Goal: Task Accomplishment & Management: Manage account settings

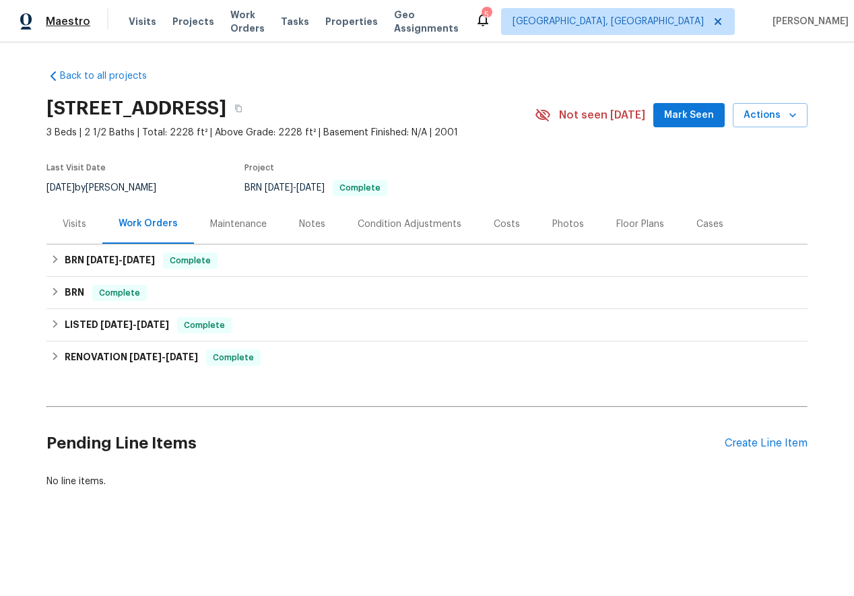
click at [58, 19] on span "Maestro" at bounding box center [68, 21] width 44 height 13
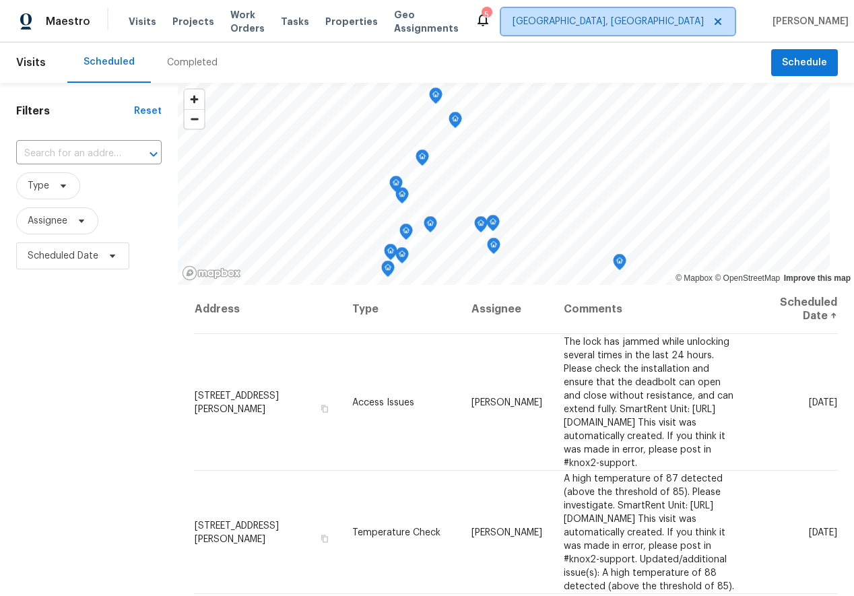
click at [713, 19] on icon at bounding box center [718, 21] width 11 height 11
click at [713, 24] on span "[GEOGRAPHIC_DATA], [GEOGRAPHIC_DATA]" at bounding box center [618, 21] width 234 height 27
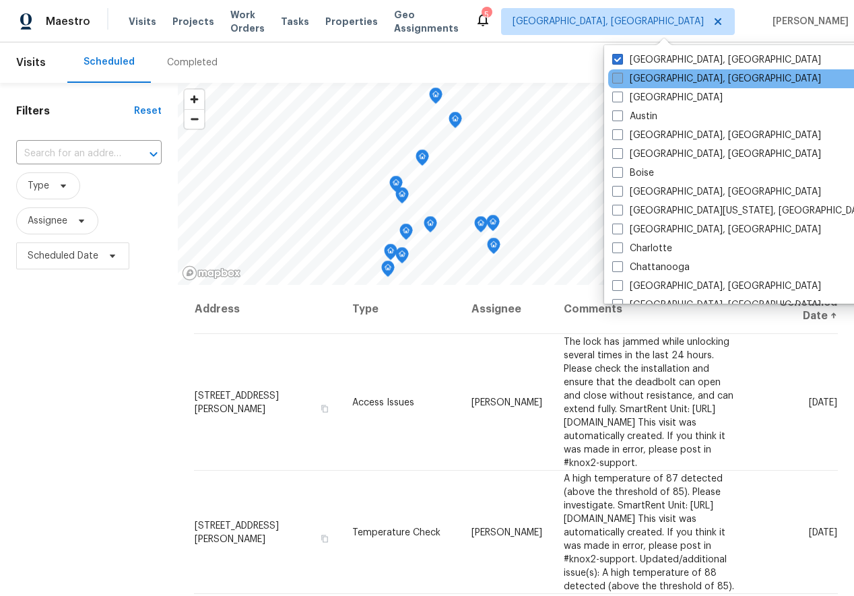
click at [613, 80] on span at bounding box center [617, 78] width 11 height 11
click at [613, 80] on input "Asheville, NC" at bounding box center [616, 76] width 9 height 9
checkbox input "true"
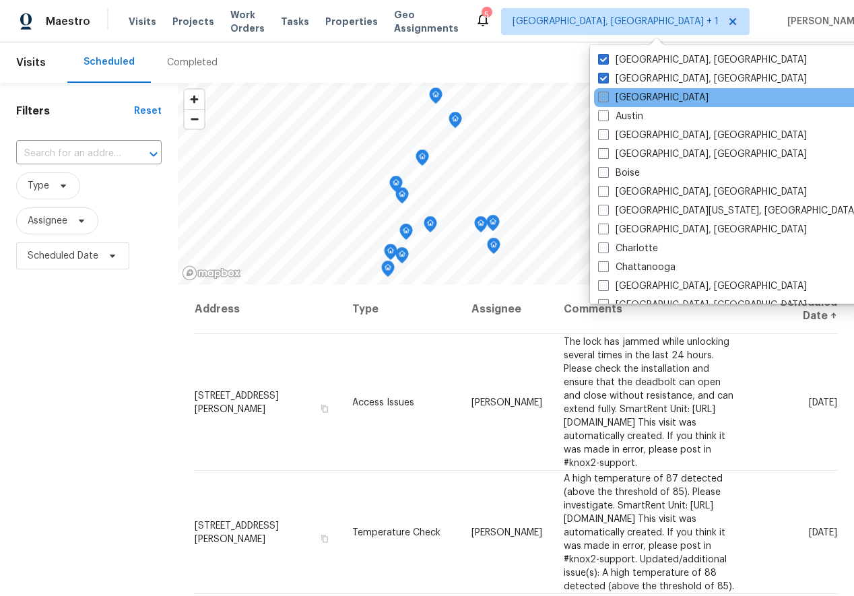
click at [613, 94] on label "Atlanta" at bounding box center [653, 97] width 110 height 13
click at [607, 94] on input "Atlanta" at bounding box center [602, 95] width 9 height 9
checkbox input "true"
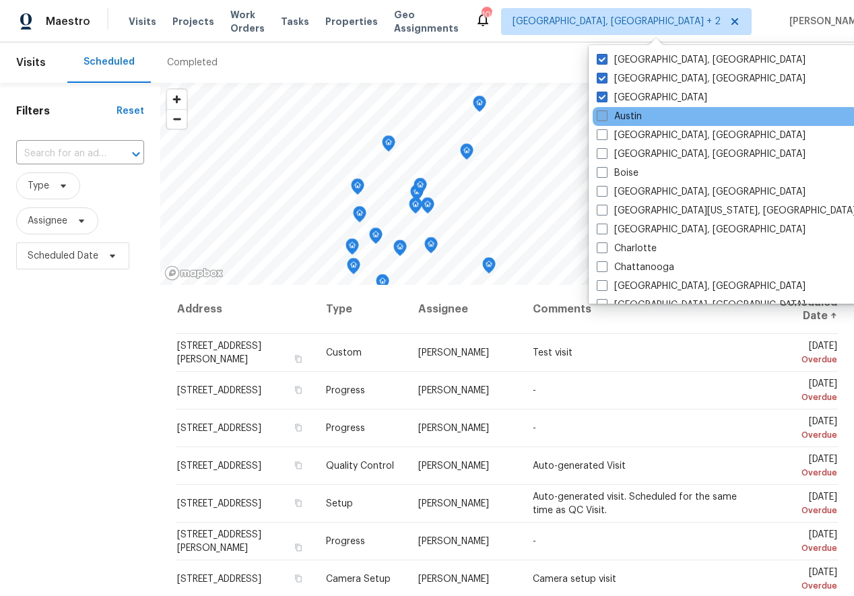
click at [610, 116] on label "Austin" at bounding box center [619, 116] width 45 height 13
click at [606, 116] on input "Austin" at bounding box center [601, 114] width 9 height 9
checkbox input "true"
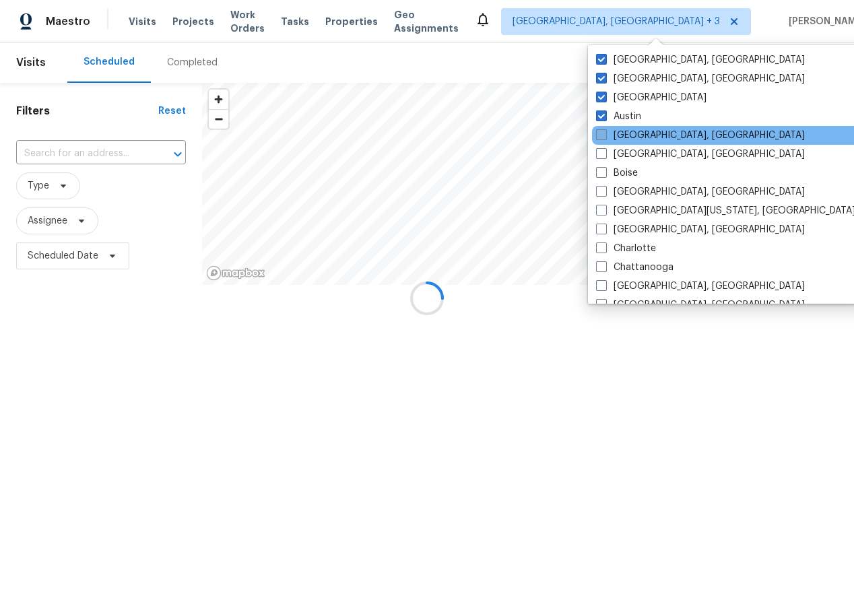
click at [610, 131] on label "Baltimore, MD" at bounding box center [700, 135] width 209 height 13
click at [605, 131] on input "Baltimore, MD" at bounding box center [600, 133] width 9 height 9
checkbox input "true"
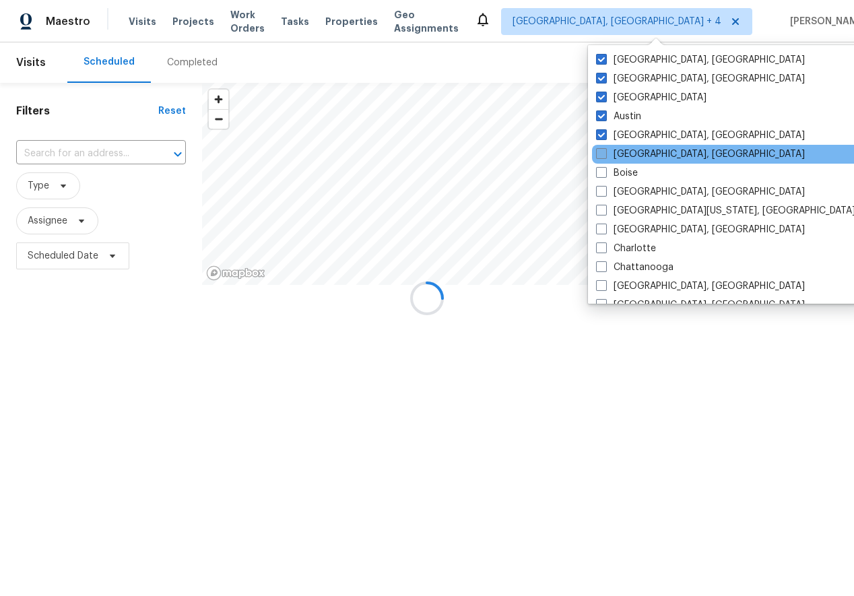
click at [607, 150] on label "Birmingham, AL" at bounding box center [700, 154] width 209 height 13
click at [605, 150] on input "Birmingham, AL" at bounding box center [600, 152] width 9 height 9
checkbox input "true"
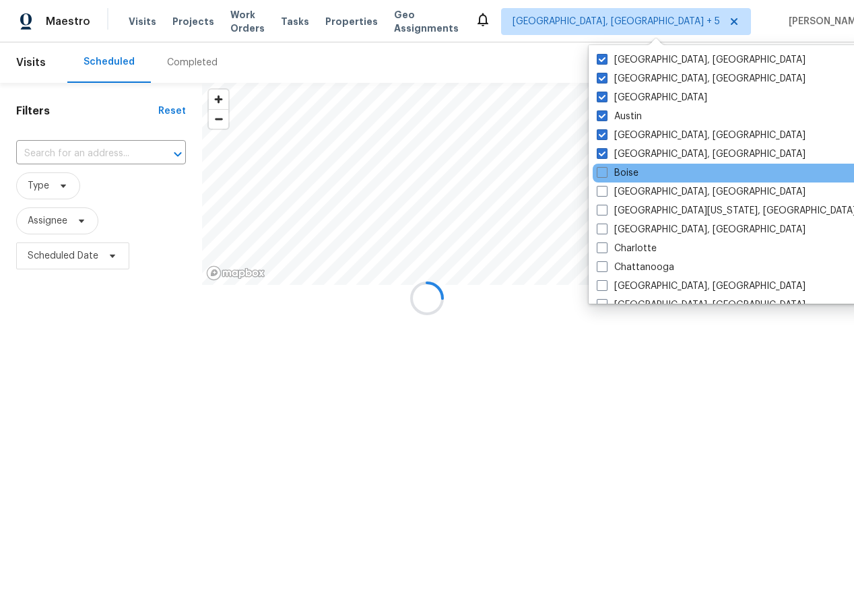
click at [607, 180] on div "Boise" at bounding box center [729, 173] width 272 height 19
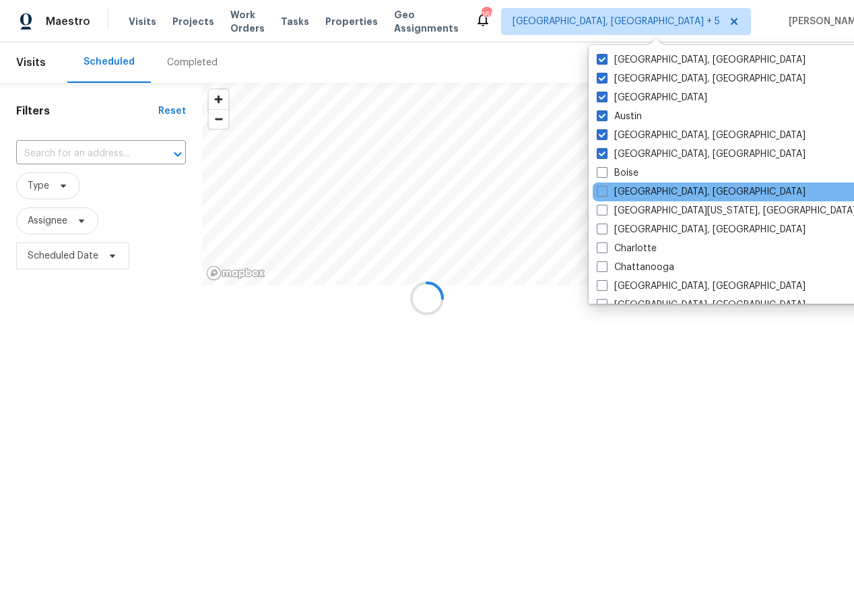
click at [603, 200] on div "Boston, MA" at bounding box center [729, 192] width 272 height 19
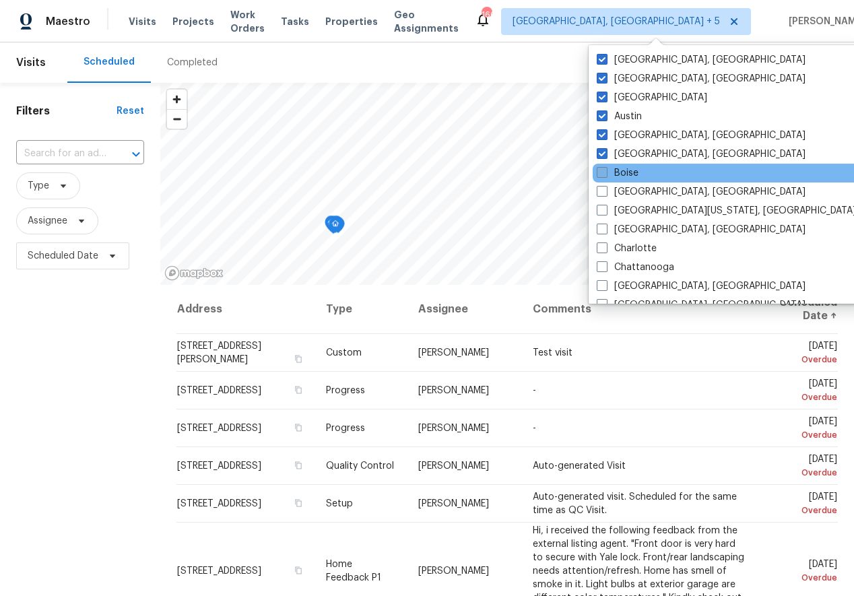
click at [602, 171] on span at bounding box center [602, 172] width 11 height 11
click at [602, 171] on input "Boise" at bounding box center [601, 170] width 9 height 9
checkbox input "true"
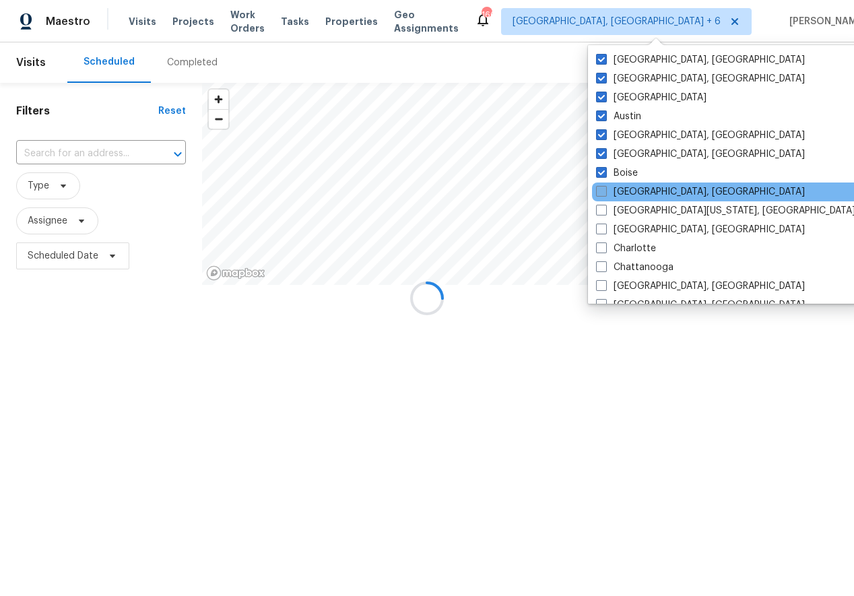
click at [602, 188] on span at bounding box center [601, 191] width 11 height 11
click at [602, 188] on input "Boston, MA" at bounding box center [600, 189] width 9 height 9
checkbox input "true"
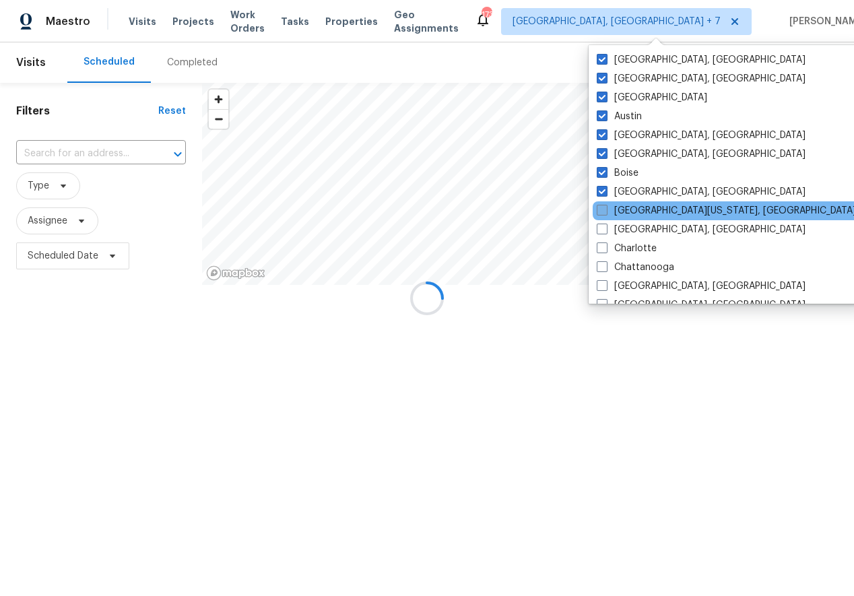
click at [602, 210] on span at bounding box center [602, 210] width 11 height 11
click at [602, 210] on input "Central California, CA" at bounding box center [601, 208] width 9 height 9
checkbox input "true"
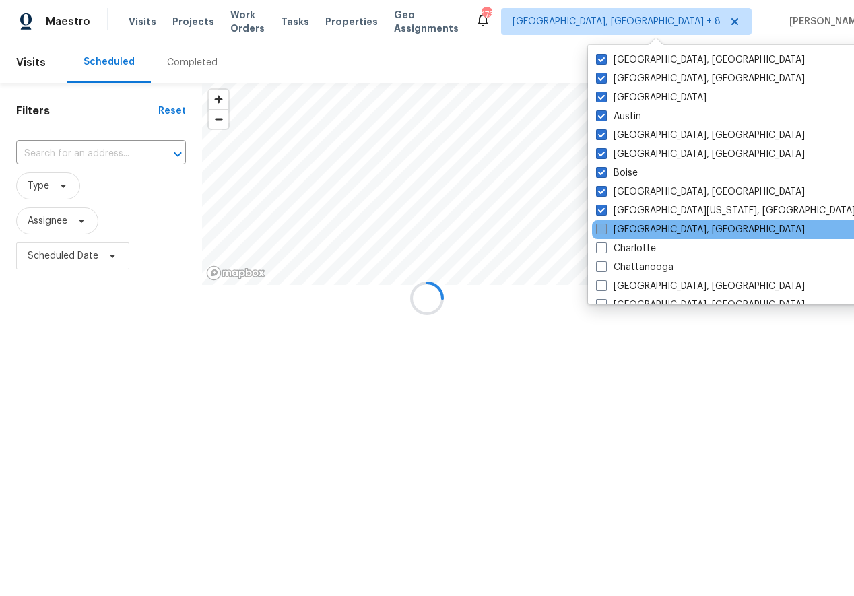
click at [602, 228] on span at bounding box center [601, 229] width 11 height 11
click at [602, 228] on input "Charleston, SC" at bounding box center [600, 227] width 9 height 9
checkbox input "true"
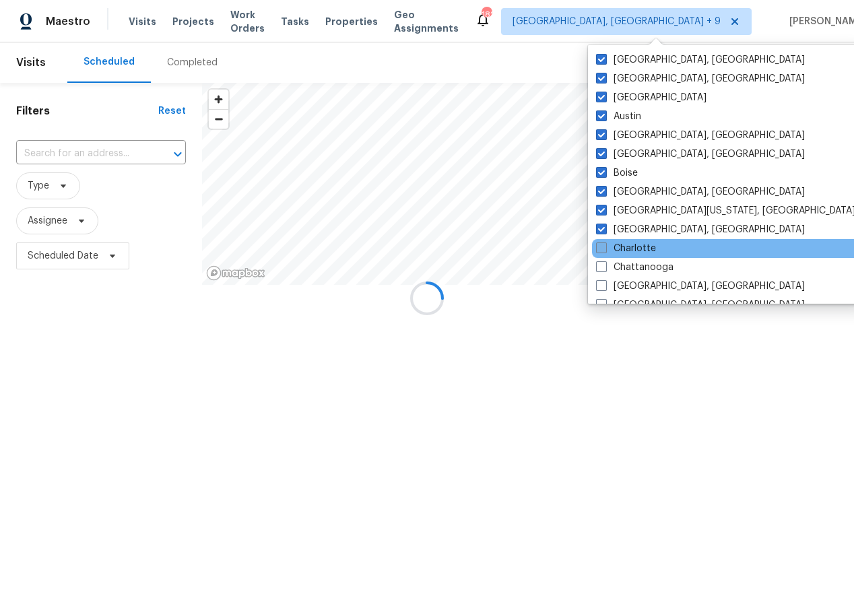
click at [602, 247] on span at bounding box center [601, 248] width 11 height 11
click at [602, 247] on input "Charlotte" at bounding box center [600, 246] width 9 height 9
checkbox input "true"
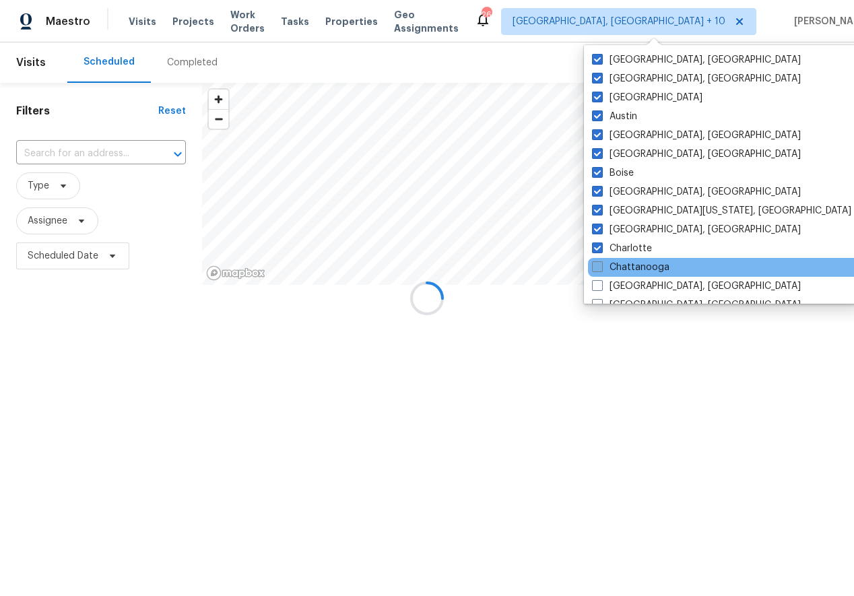
click at [602, 269] on span at bounding box center [597, 266] width 11 height 11
click at [601, 269] on input "Chattanooga" at bounding box center [596, 265] width 9 height 9
checkbox input "true"
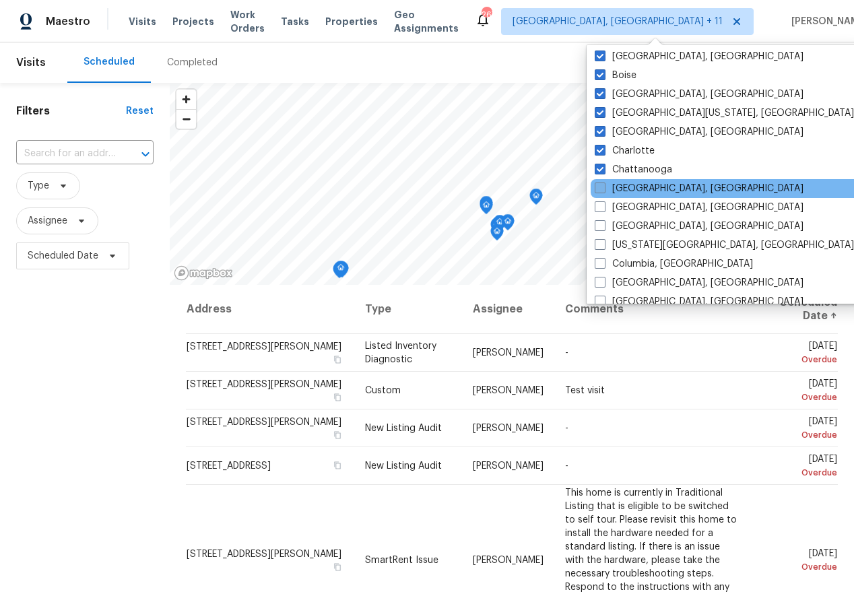
click at [602, 183] on span at bounding box center [600, 188] width 11 height 11
click at [602, 183] on input "Chicago, IL" at bounding box center [599, 186] width 9 height 9
checkbox input "true"
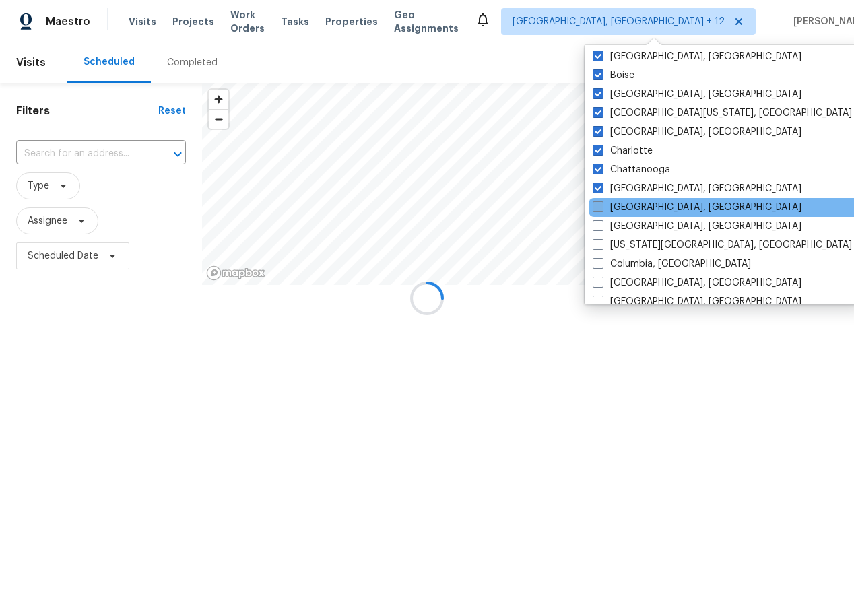
click at [602, 209] on span at bounding box center [598, 206] width 11 height 11
click at [602, 209] on input "Cincinnati, OH" at bounding box center [597, 205] width 9 height 9
checkbox input "true"
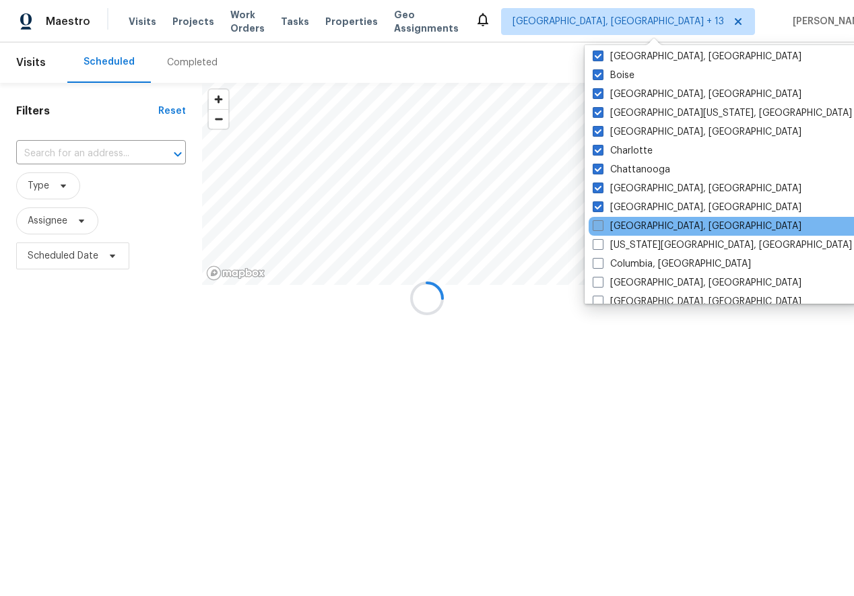
click at [602, 230] on span at bounding box center [598, 225] width 11 height 11
click at [602, 228] on input "Cleveland, OH" at bounding box center [597, 224] width 9 height 9
checkbox input "true"
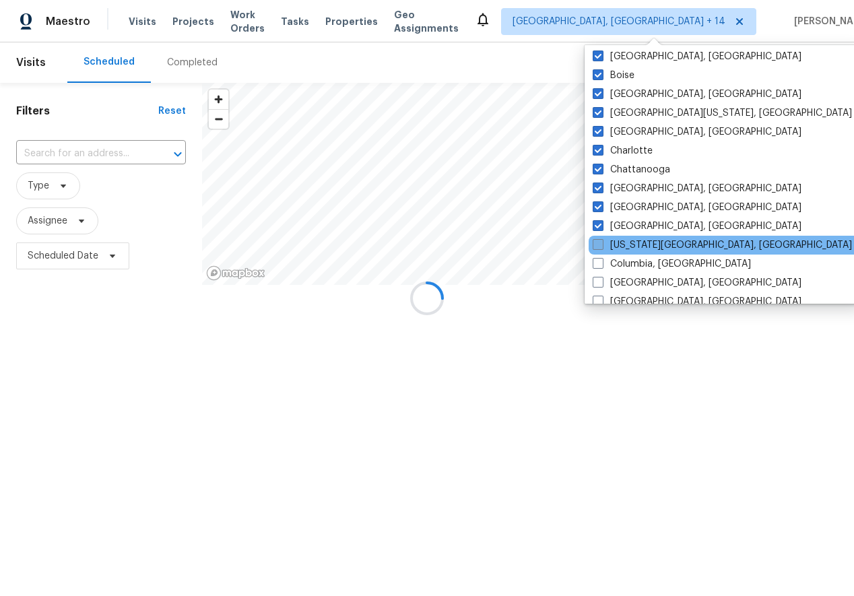
click at [602, 245] on span at bounding box center [598, 244] width 11 height 11
click at [602, 245] on input "Colorado Springs, CO" at bounding box center [597, 242] width 9 height 9
checkbox input "true"
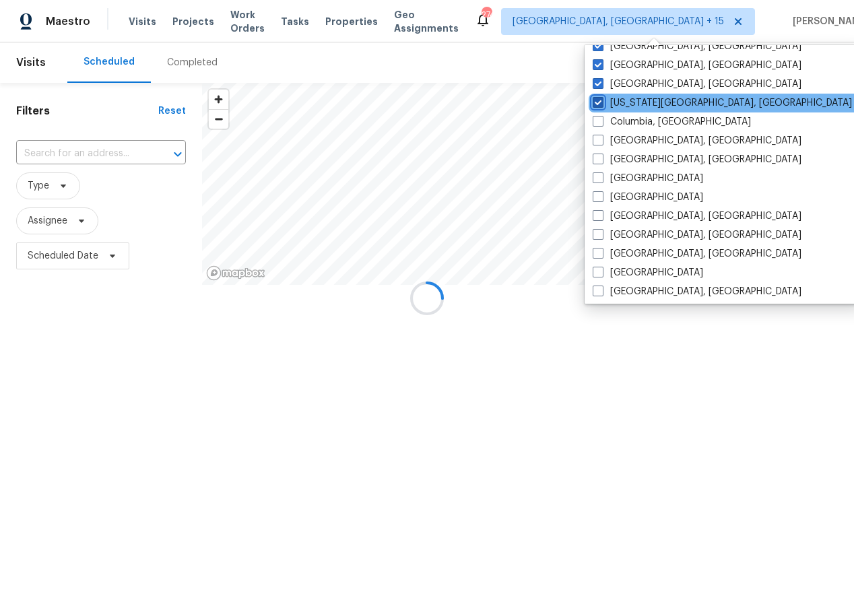
scroll to position [239, 0]
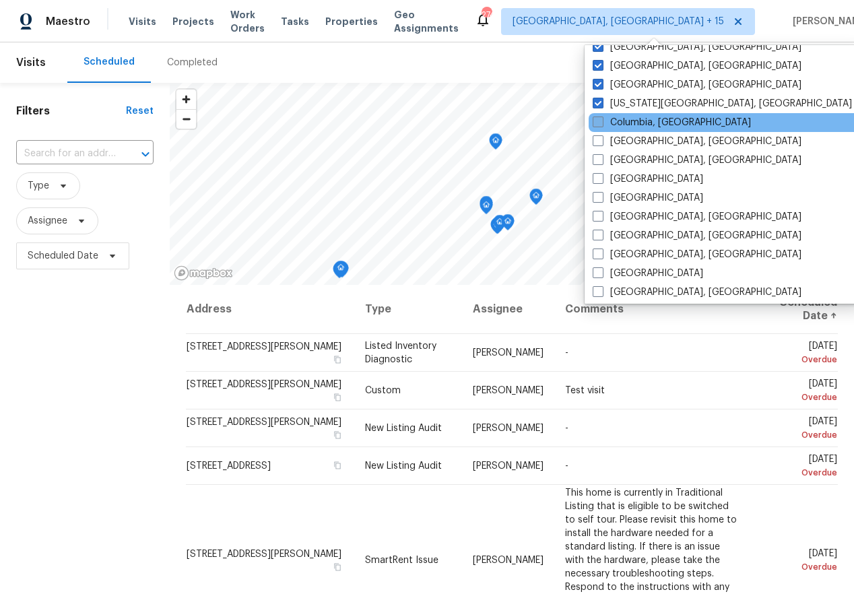
click at [598, 119] on span at bounding box center [598, 122] width 11 height 11
click at [598, 119] on input "Columbia, SC" at bounding box center [597, 120] width 9 height 9
checkbox input "true"
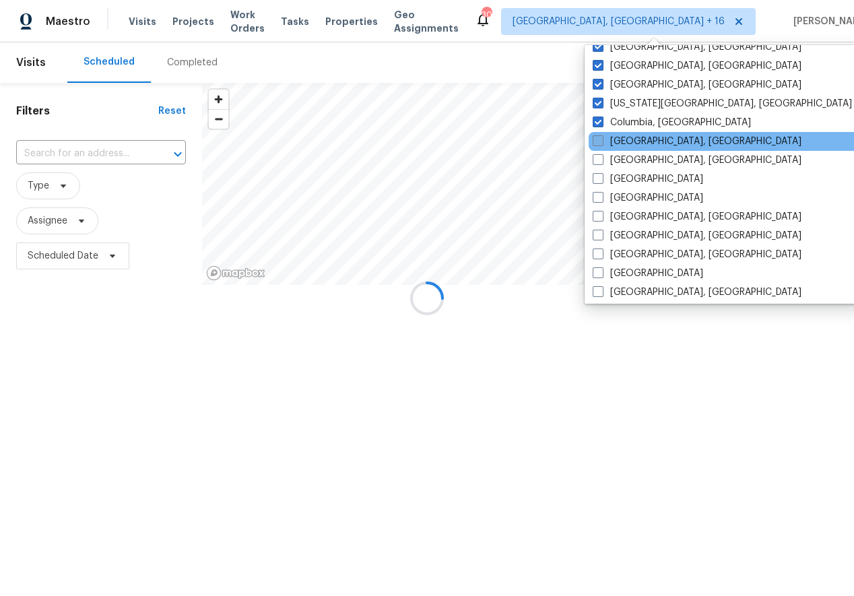
click at [598, 145] on span at bounding box center [598, 140] width 11 height 11
click at [598, 144] on input "Columbus, OH" at bounding box center [597, 139] width 9 height 9
checkbox input "true"
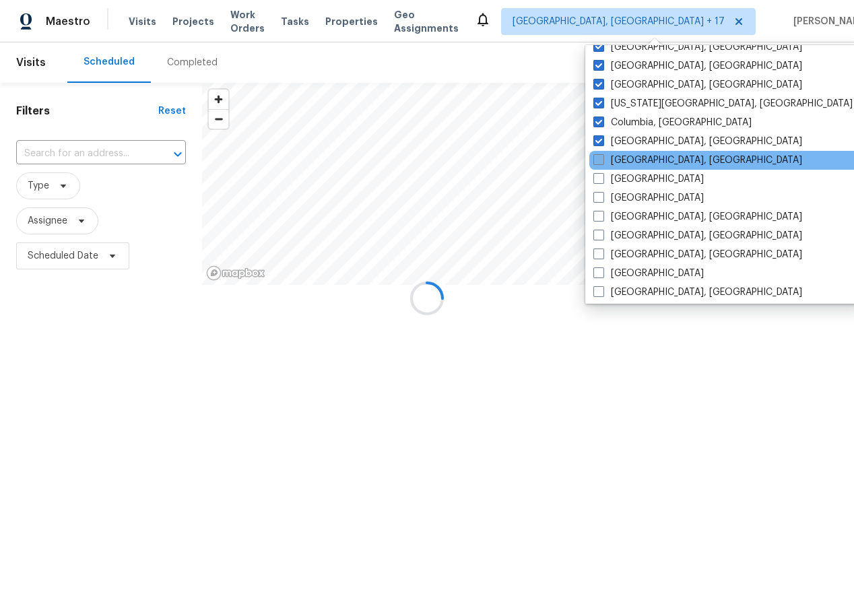
click at [598, 160] on span at bounding box center [599, 159] width 11 height 11
click at [598, 160] on input "Corpus Christi, TX" at bounding box center [598, 158] width 9 height 9
checkbox input "true"
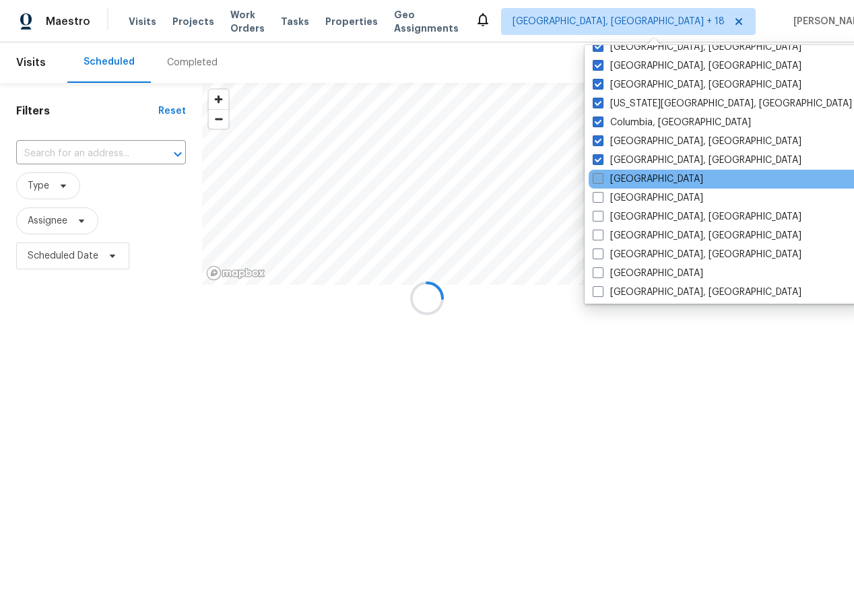
click at [598, 174] on span at bounding box center [598, 178] width 11 height 11
click at [598, 174] on input "Dallas" at bounding box center [597, 176] width 9 height 9
checkbox input "true"
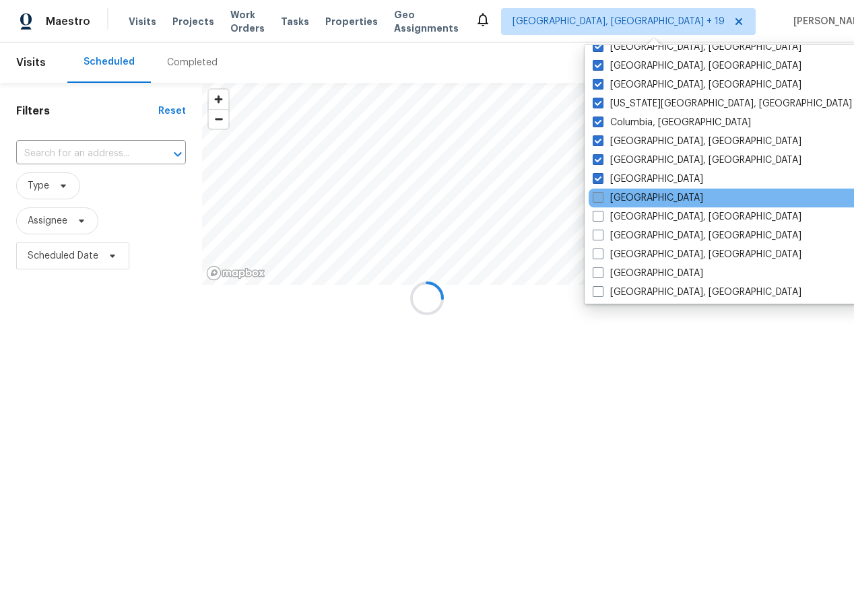
click at [598, 202] on span at bounding box center [598, 197] width 11 height 11
click at [598, 200] on input "Denver" at bounding box center [597, 195] width 9 height 9
checkbox input "true"
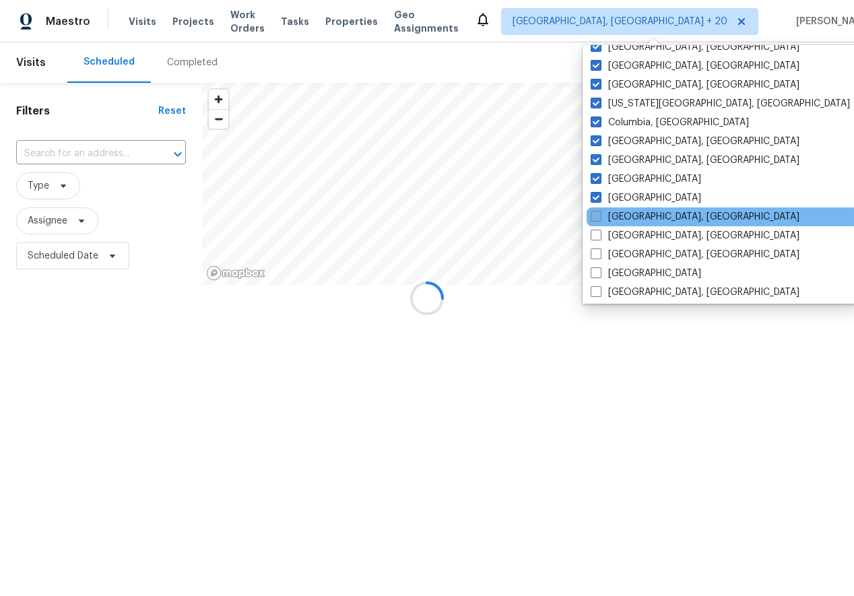
click at [598, 214] on span at bounding box center [596, 216] width 11 height 11
click at [598, 214] on input "Detroit, MI" at bounding box center [595, 214] width 9 height 9
checkbox input "true"
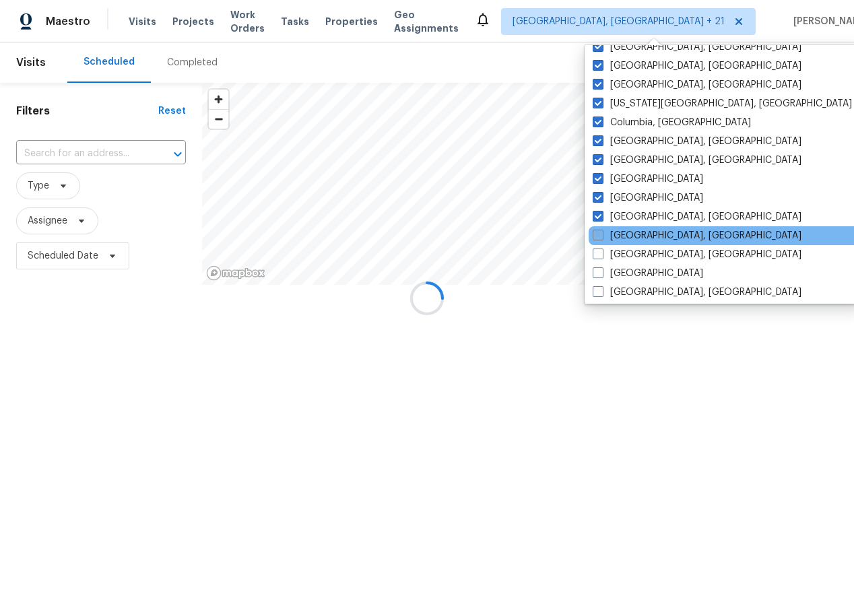
click at [598, 234] on span at bounding box center [598, 235] width 11 height 11
click at [598, 234] on input "Greensboro, NC" at bounding box center [597, 233] width 9 height 9
checkbox input "true"
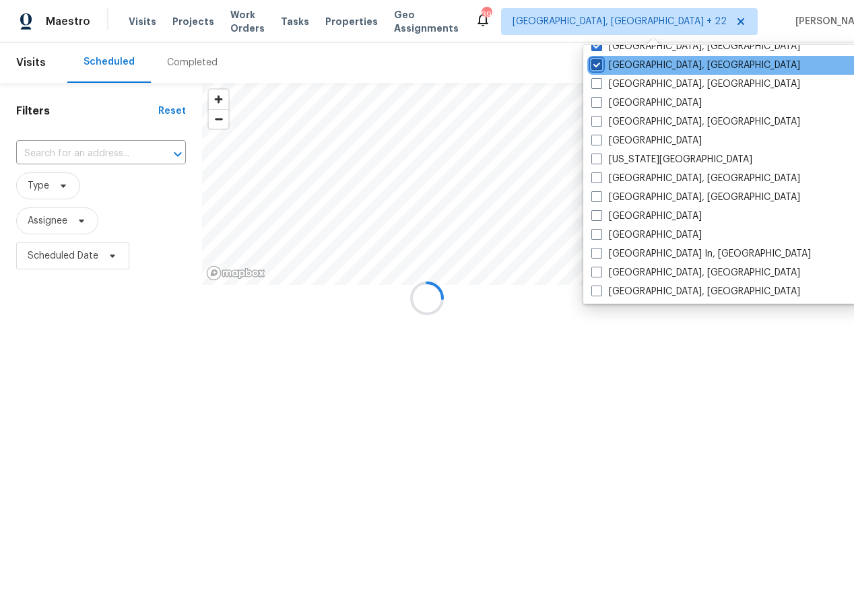
scroll to position [409, 0]
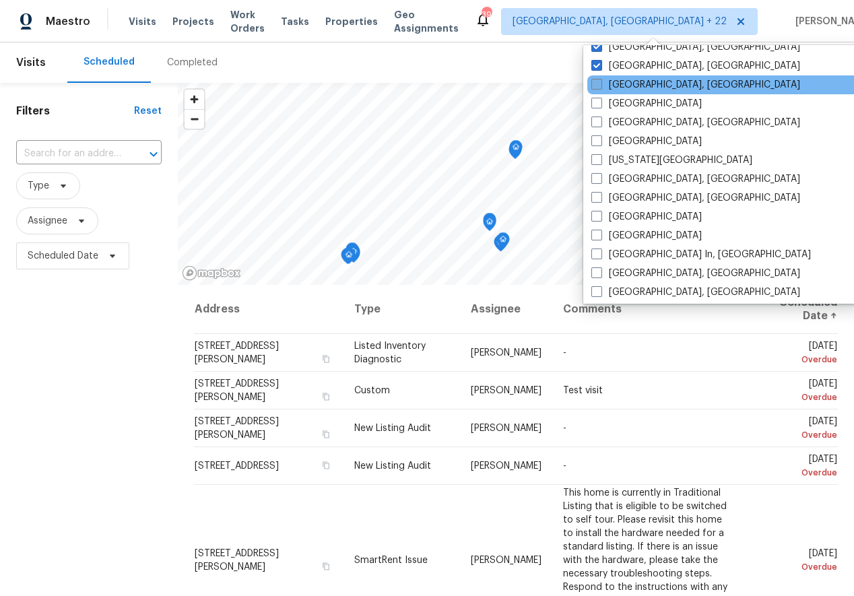
click at [598, 90] on label "Greenville, SC" at bounding box center [696, 84] width 209 height 13
click at [598, 87] on input "Greenville, SC" at bounding box center [596, 82] width 9 height 9
checkbox input "true"
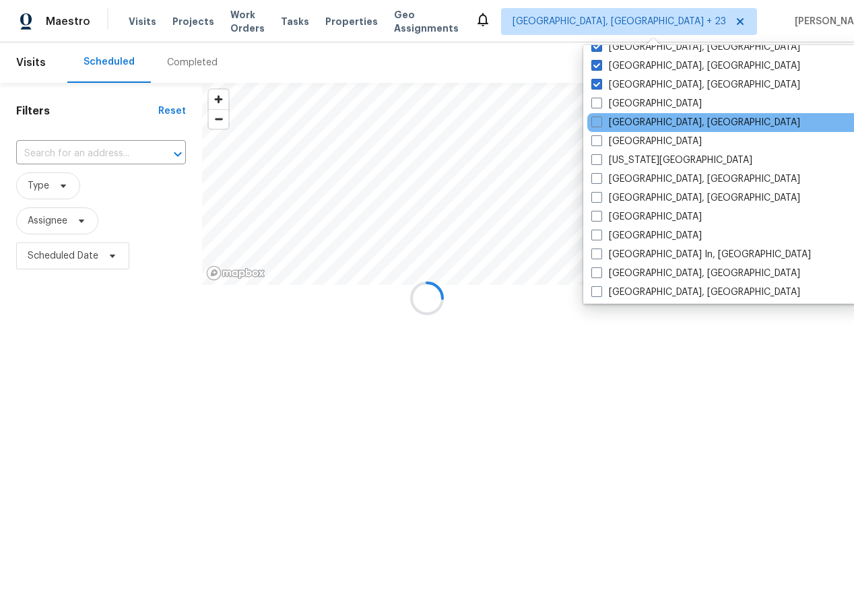
click at [598, 113] on div "Indianapolis, IN" at bounding box center [723, 122] width 272 height 19
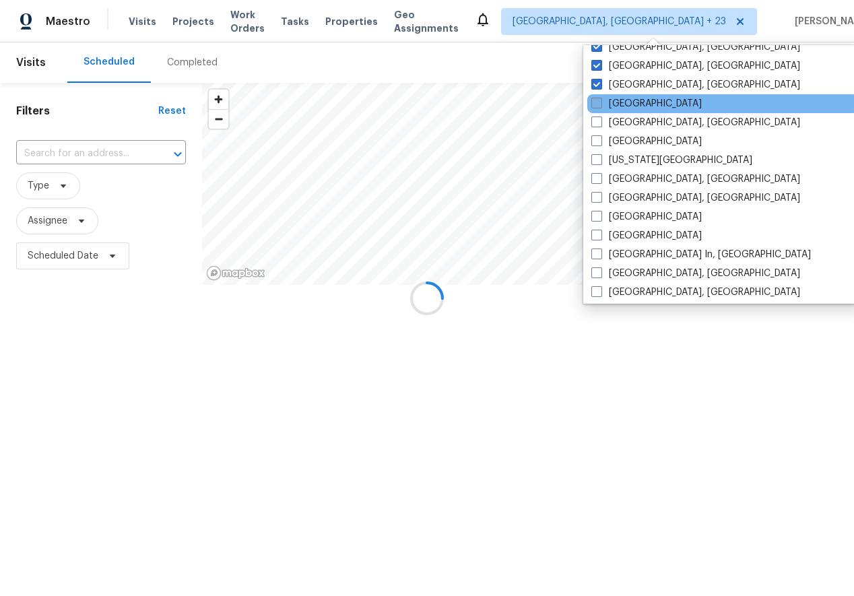
click at [598, 102] on span at bounding box center [597, 103] width 11 height 11
click at [598, 102] on input "Houston" at bounding box center [596, 101] width 9 height 9
checkbox input "true"
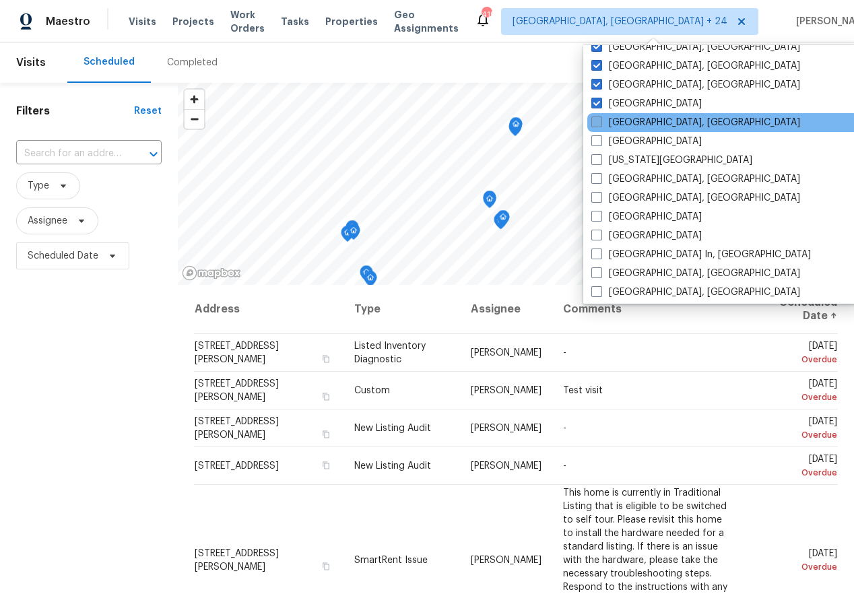
click at [596, 125] on span at bounding box center [597, 122] width 11 height 11
click at [596, 125] on input "Indianapolis, IN" at bounding box center [596, 120] width 9 height 9
checkbox input "true"
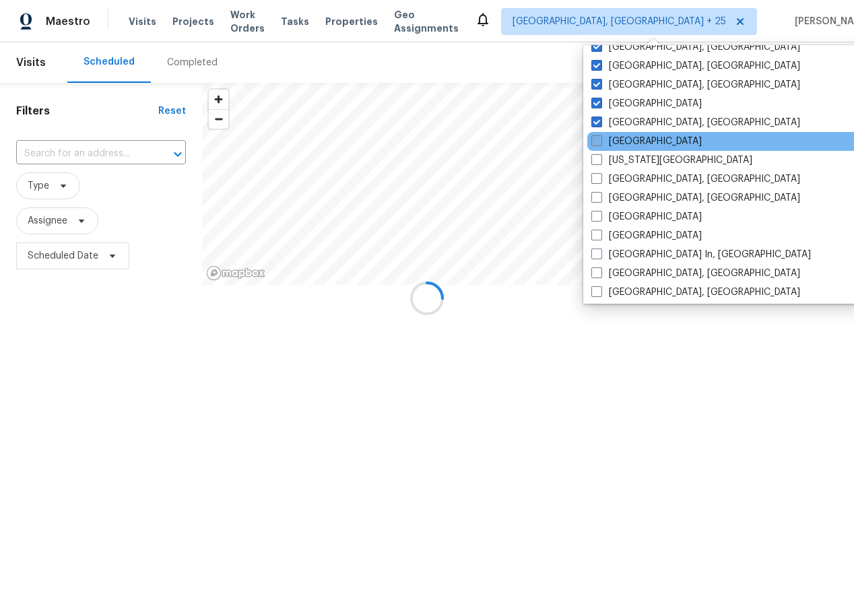
click at [596, 143] on span at bounding box center [597, 140] width 11 height 11
click at [596, 143] on input "Jacksonville" at bounding box center [596, 139] width 9 height 9
checkbox input "true"
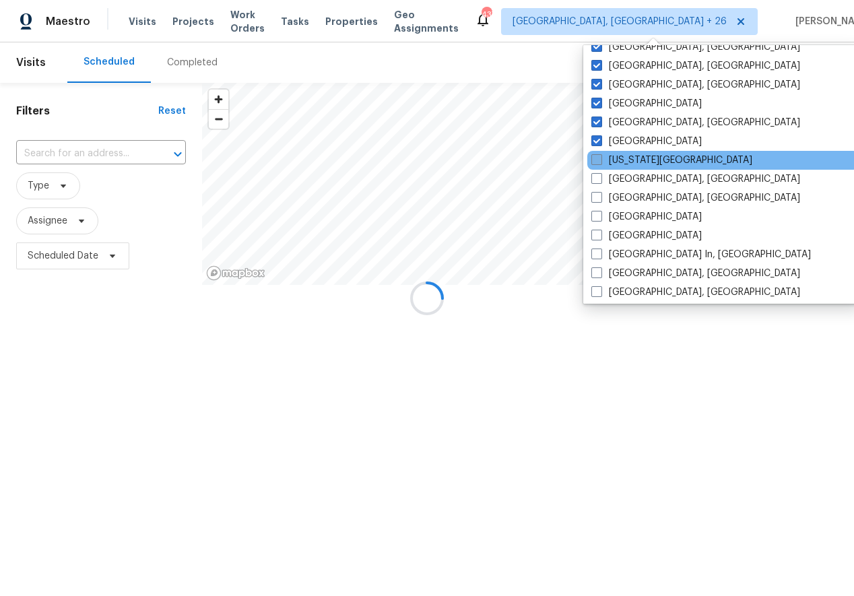
click at [596, 160] on span at bounding box center [597, 159] width 11 height 11
click at [596, 160] on input "Kansas City" at bounding box center [596, 158] width 9 height 9
checkbox input "true"
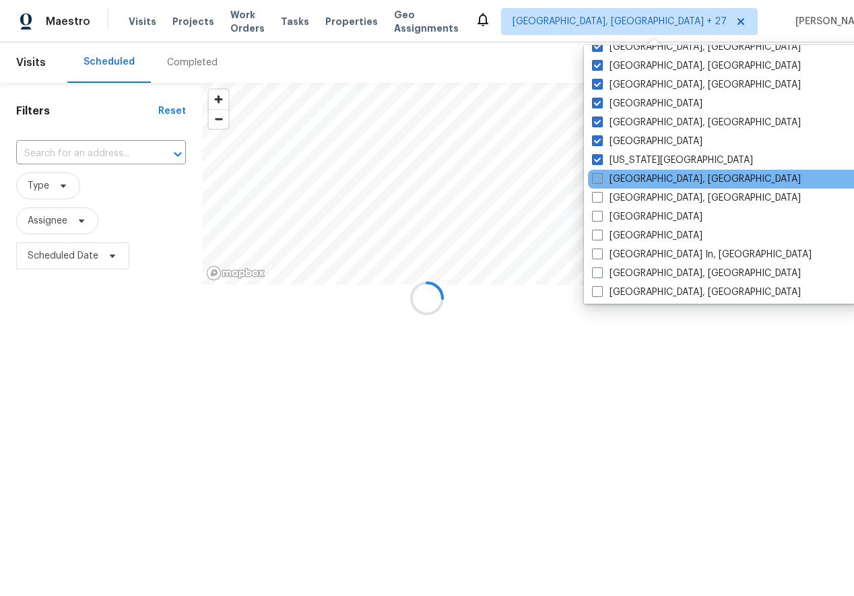
click at [596, 183] on span at bounding box center [597, 178] width 11 height 11
click at [596, 181] on input "Killeen, TX" at bounding box center [596, 176] width 9 height 9
checkbox input "true"
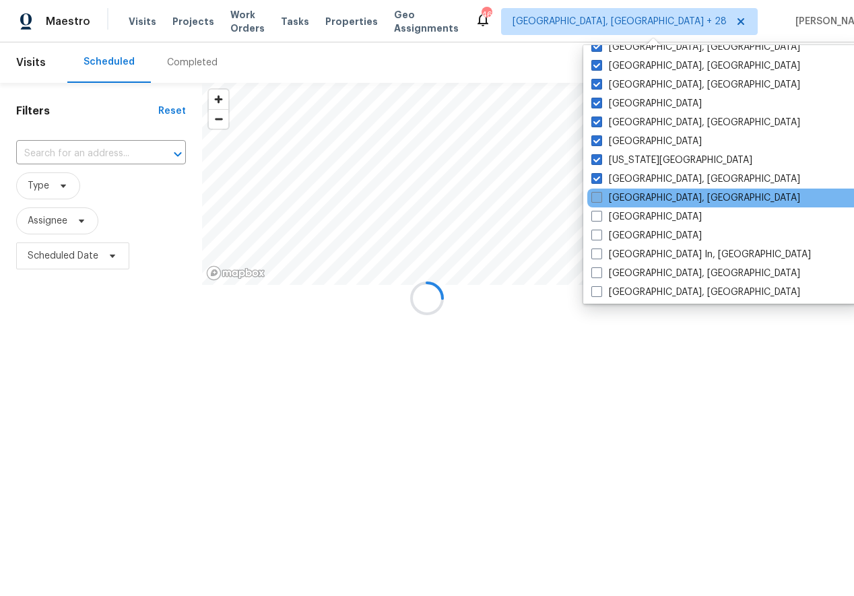
click at [596, 203] on label "Knoxville, TN" at bounding box center [696, 197] width 209 height 13
click at [596, 200] on input "Knoxville, TN" at bounding box center [596, 195] width 9 height 9
checkbox input "true"
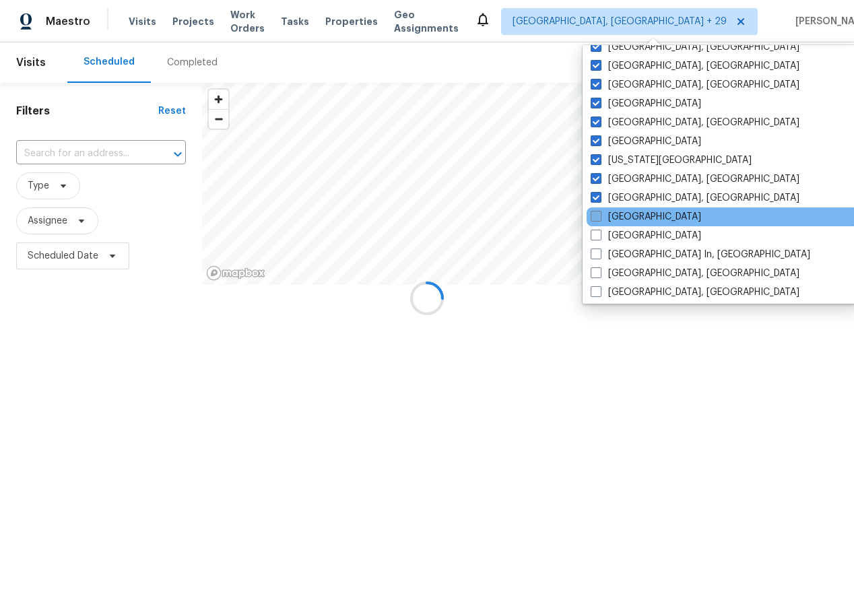
click at [596, 216] on span at bounding box center [596, 216] width 11 height 11
click at [596, 216] on input "Las Vegas" at bounding box center [595, 214] width 9 height 9
checkbox input "true"
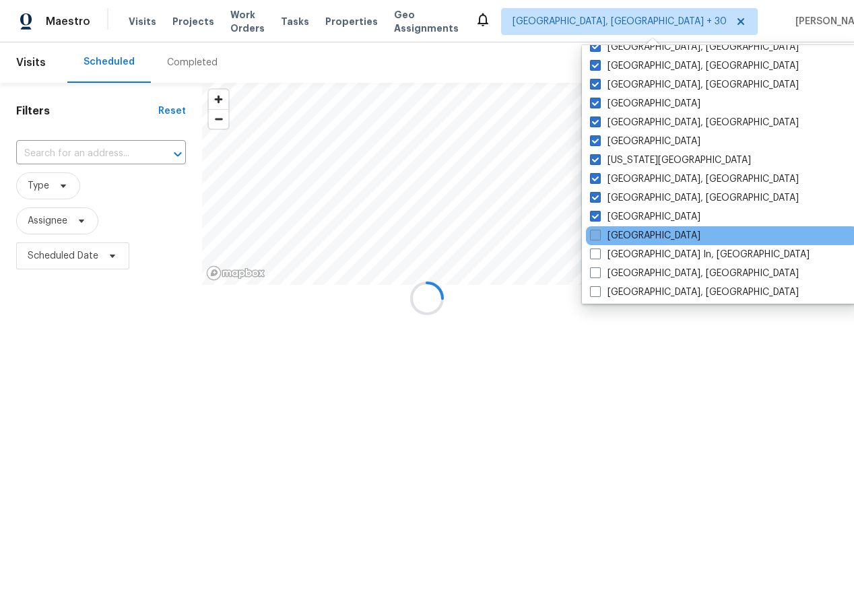
click at [596, 237] on span at bounding box center [595, 235] width 11 height 11
click at [596, 237] on input "Los Angeles" at bounding box center [594, 233] width 9 height 9
checkbox input "true"
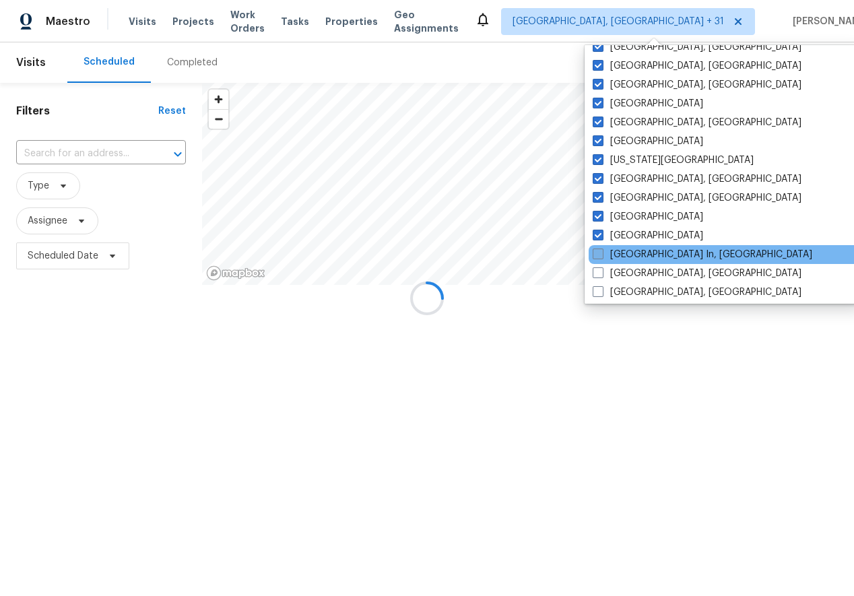
click at [596, 257] on span at bounding box center [598, 254] width 11 height 11
click at [596, 257] on input "Louisville In, KY" at bounding box center [597, 252] width 9 height 9
checkbox input "true"
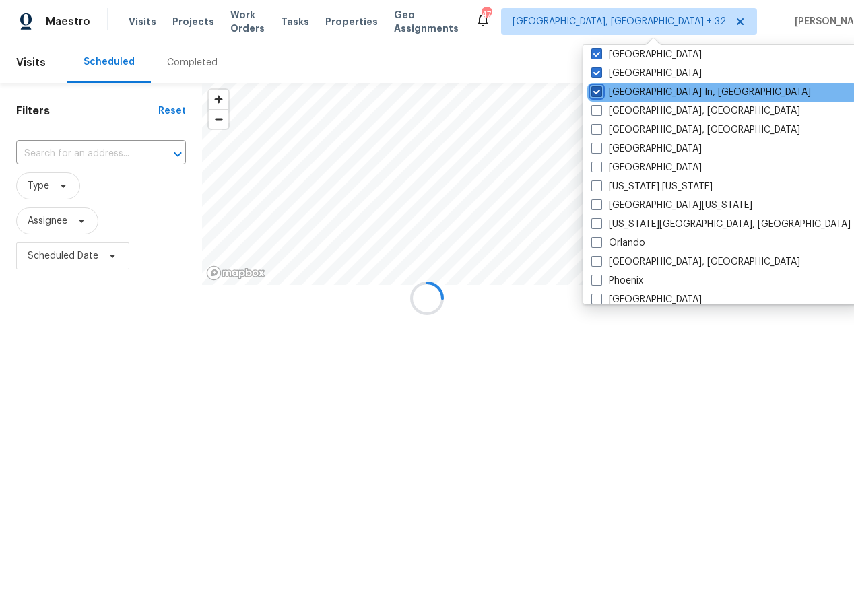
scroll to position [571, 0]
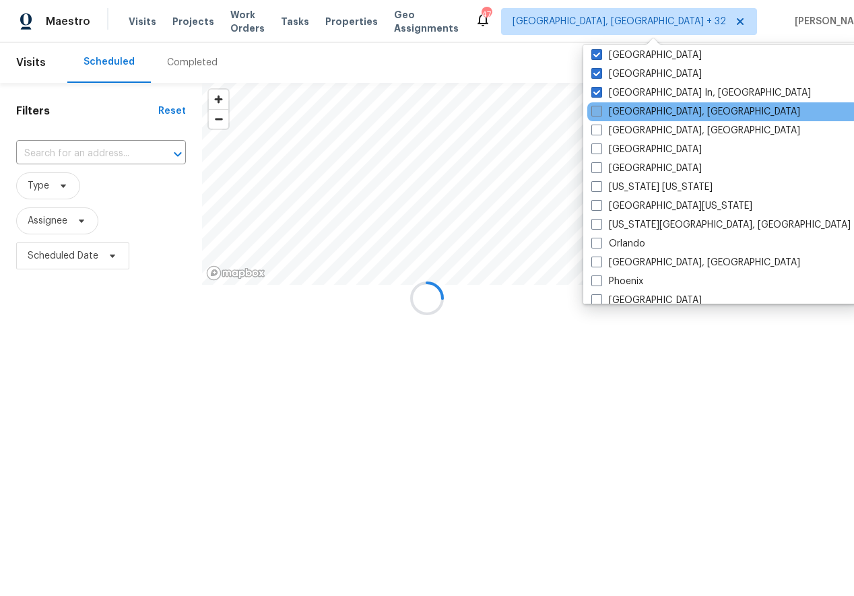
click at [598, 115] on span at bounding box center [597, 111] width 11 height 11
click at [598, 114] on input "Memphis, TN" at bounding box center [596, 109] width 9 height 9
checkbox input "true"
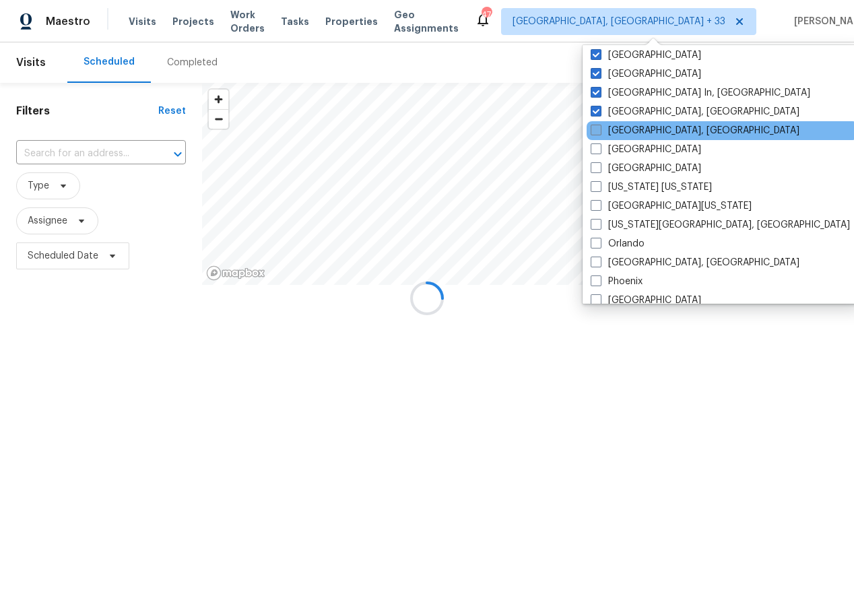
click at [598, 132] on span at bounding box center [596, 130] width 11 height 11
click at [598, 132] on input "Miami, FL" at bounding box center [595, 128] width 9 height 9
checkbox input "true"
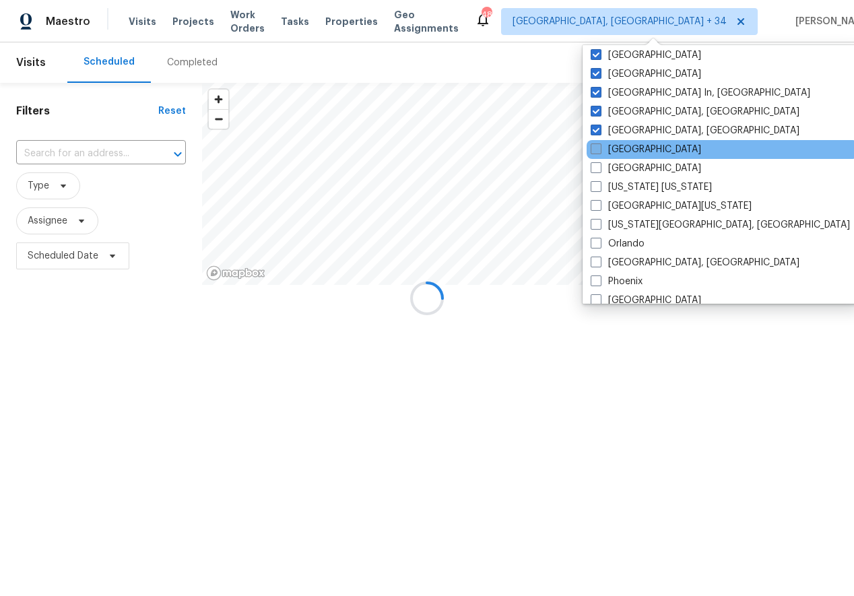
click at [598, 150] on span at bounding box center [596, 149] width 11 height 11
click at [598, 150] on input "Minneapolis" at bounding box center [595, 147] width 9 height 9
checkbox input "true"
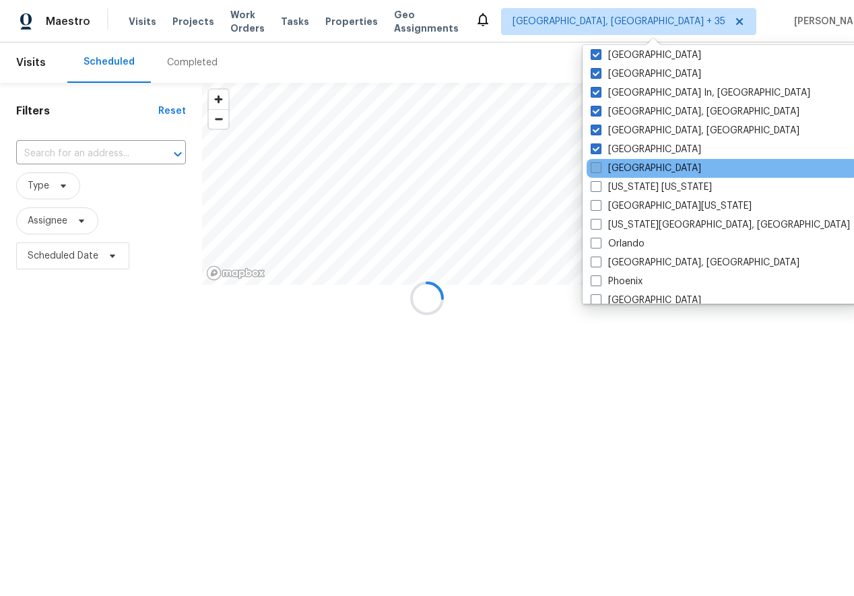
click at [598, 165] on span at bounding box center [596, 167] width 11 height 11
click at [598, 165] on input "Nashville" at bounding box center [595, 166] width 9 height 9
checkbox input "true"
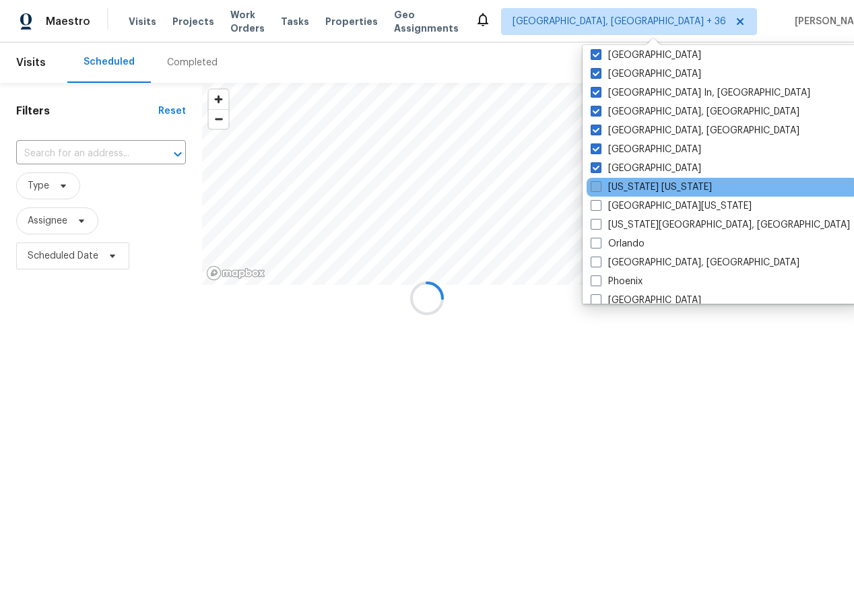
click at [598, 184] on span at bounding box center [596, 186] width 11 height 11
click at [598, 184] on input "New York New Jersey" at bounding box center [595, 185] width 9 height 9
checkbox input "true"
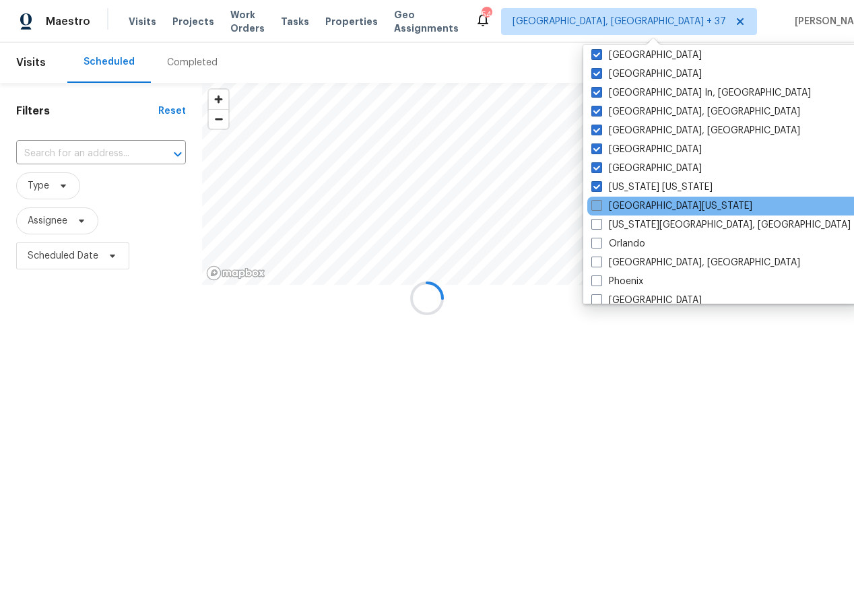
click at [598, 207] on span at bounding box center [597, 205] width 11 height 11
click at [598, 207] on input "Northern Colorado" at bounding box center [596, 203] width 9 height 9
checkbox input "true"
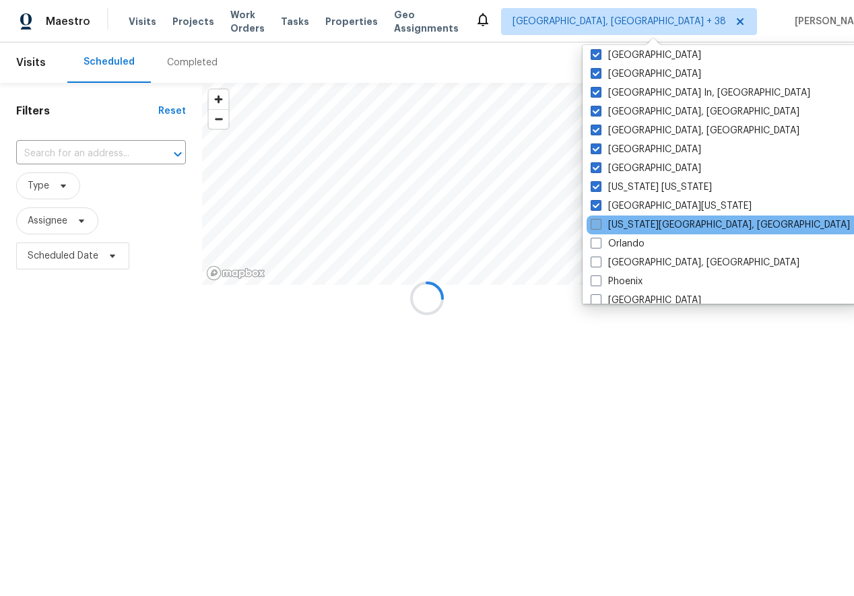
click at [597, 225] on span at bounding box center [596, 224] width 11 height 11
click at [597, 225] on input "Oklahoma City, OK" at bounding box center [595, 222] width 9 height 9
checkbox input "true"
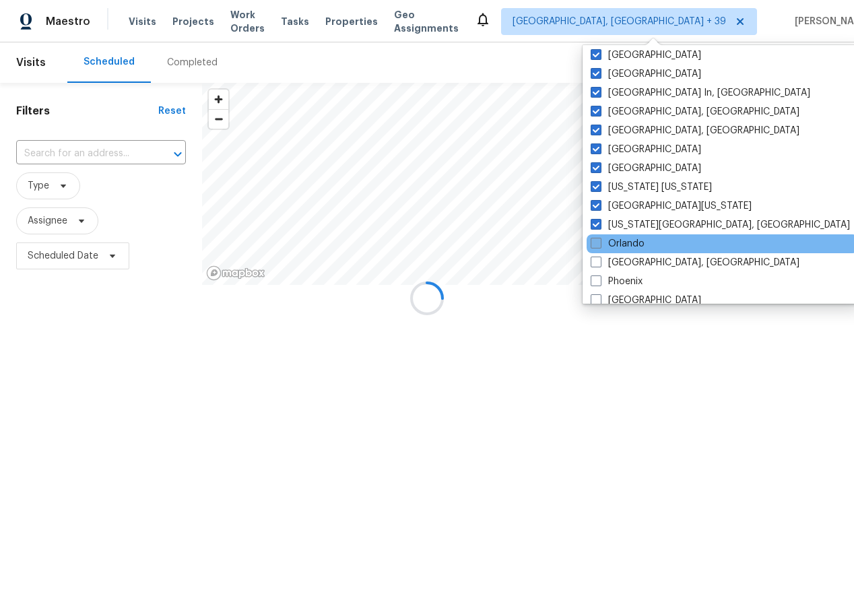
click at [597, 246] on span at bounding box center [596, 243] width 11 height 11
click at [597, 246] on input "Orlando" at bounding box center [595, 241] width 9 height 9
checkbox input "true"
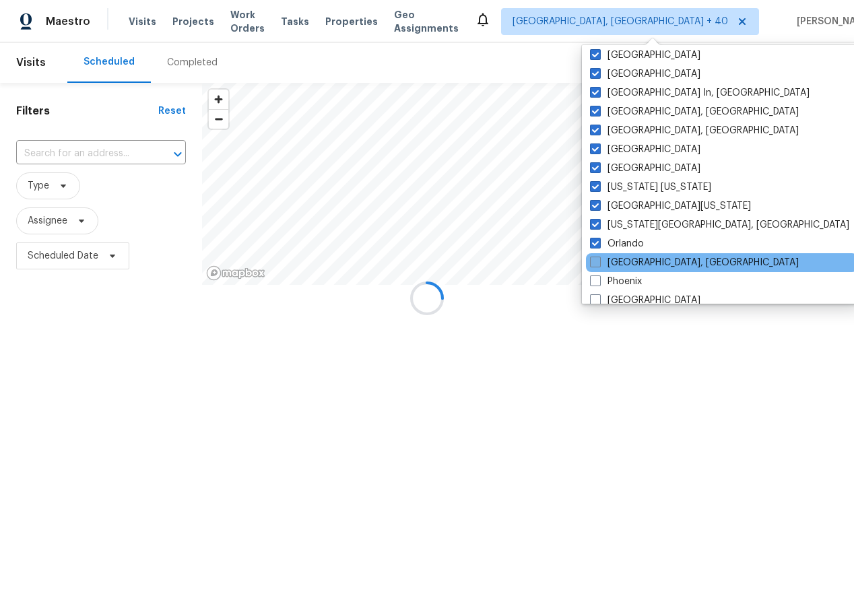
click at [597, 257] on span at bounding box center [595, 262] width 11 height 11
click at [597, 256] on input "Philadelphia, PA" at bounding box center [594, 260] width 9 height 9
checkbox input "true"
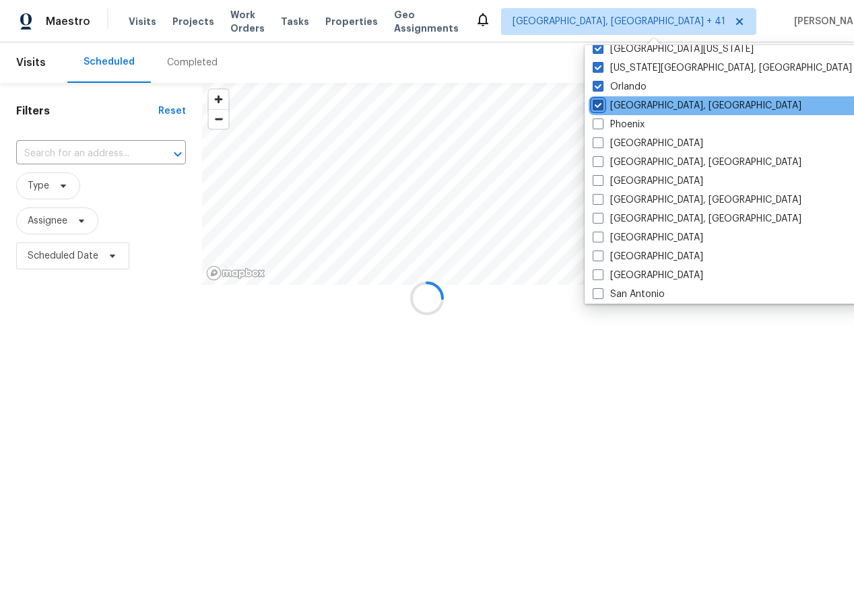
scroll to position [728, 0]
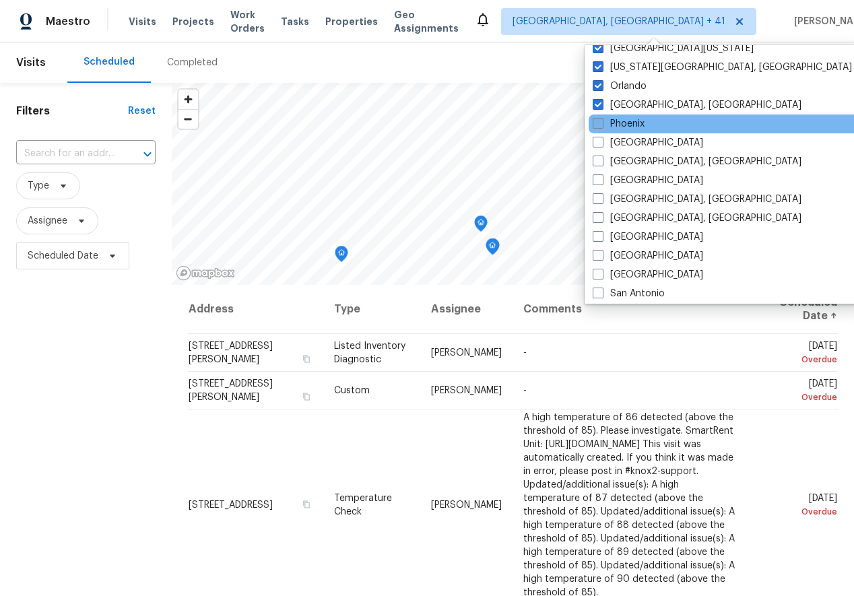
click at [596, 118] on span at bounding box center [598, 123] width 11 height 11
click at [596, 118] on input "Phoenix" at bounding box center [597, 121] width 9 height 9
checkbox input "true"
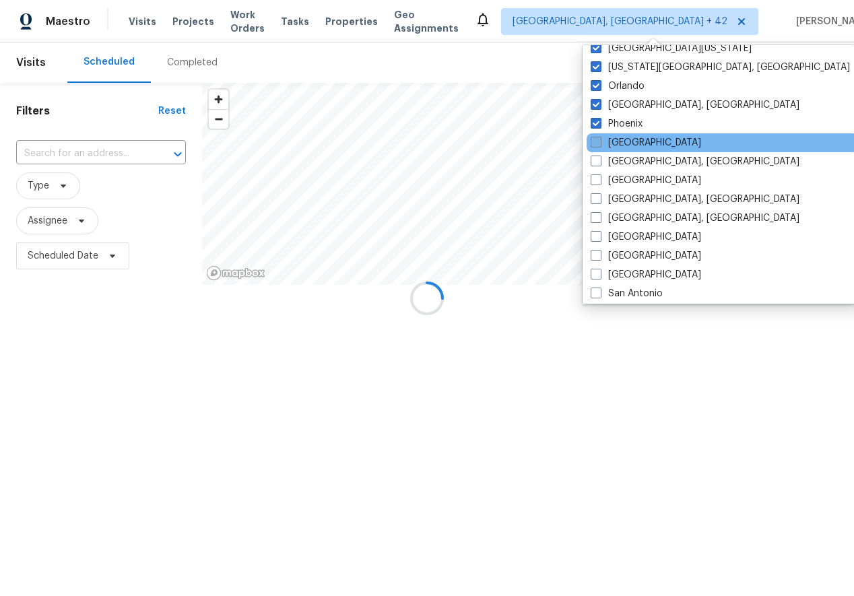
click at [596, 141] on span at bounding box center [596, 142] width 11 height 11
click at [596, 141] on input "Portland" at bounding box center [595, 140] width 9 height 9
checkbox input "true"
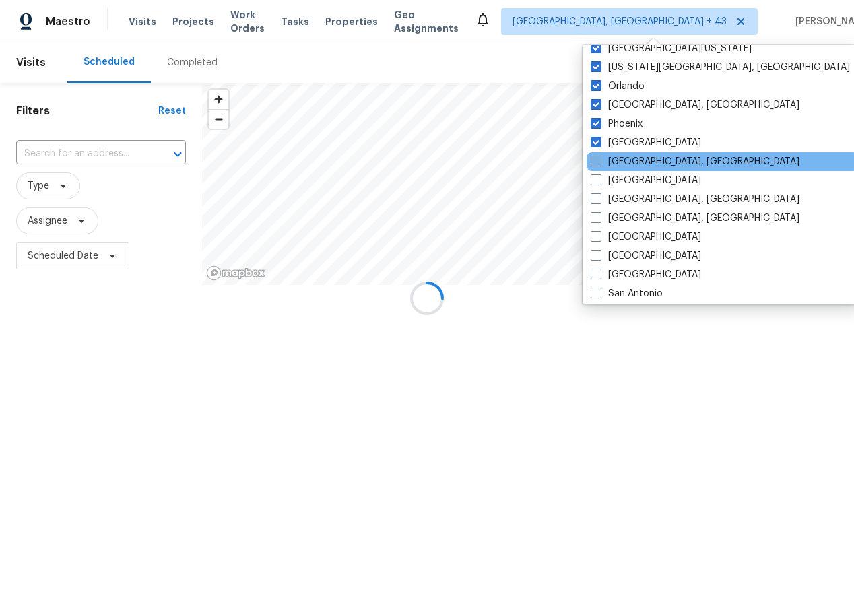
click at [596, 159] on span at bounding box center [596, 161] width 11 height 11
click at [596, 159] on input "Prescott, AZ" at bounding box center [595, 159] width 9 height 9
checkbox input "true"
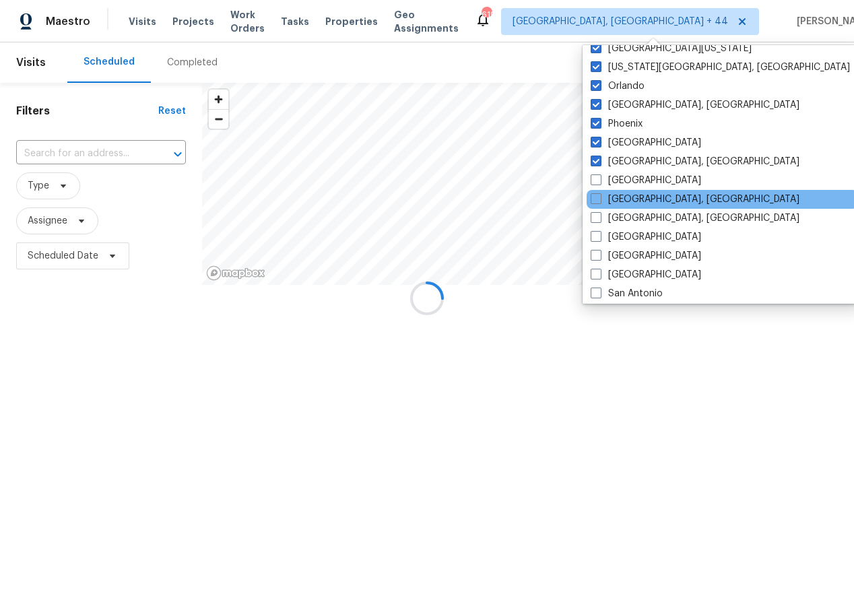
click at [596, 191] on div "Reno, NV" at bounding box center [723, 199] width 272 height 19
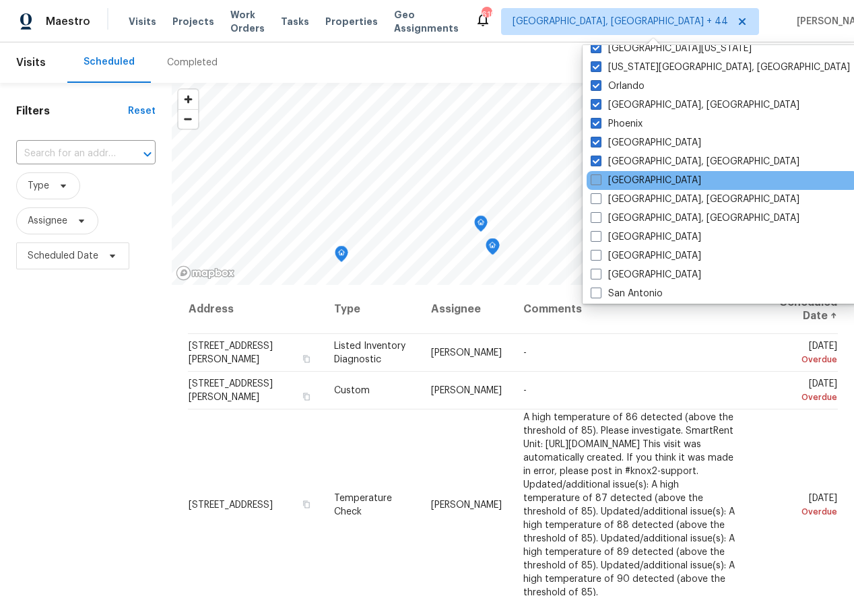
click at [596, 179] on span at bounding box center [596, 179] width 11 height 11
click at [596, 179] on input "Raleigh" at bounding box center [595, 178] width 9 height 9
checkbox input "true"
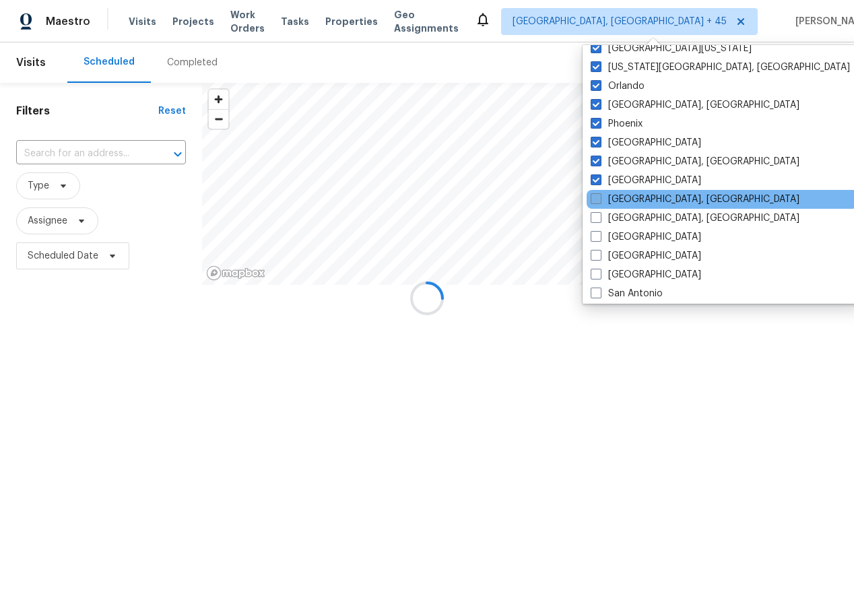
click at [596, 196] on span at bounding box center [596, 198] width 11 height 11
click at [596, 196] on input "Reno, NV" at bounding box center [595, 197] width 9 height 9
checkbox input "true"
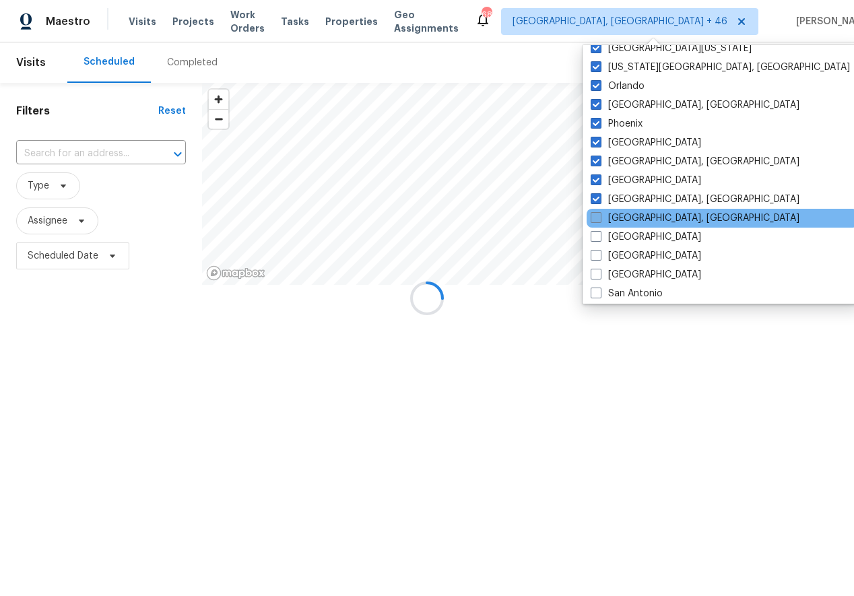
click at [596, 220] on span at bounding box center [596, 217] width 11 height 11
click at [596, 220] on input "Richmond, VA" at bounding box center [595, 216] width 9 height 9
checkbox input "true"
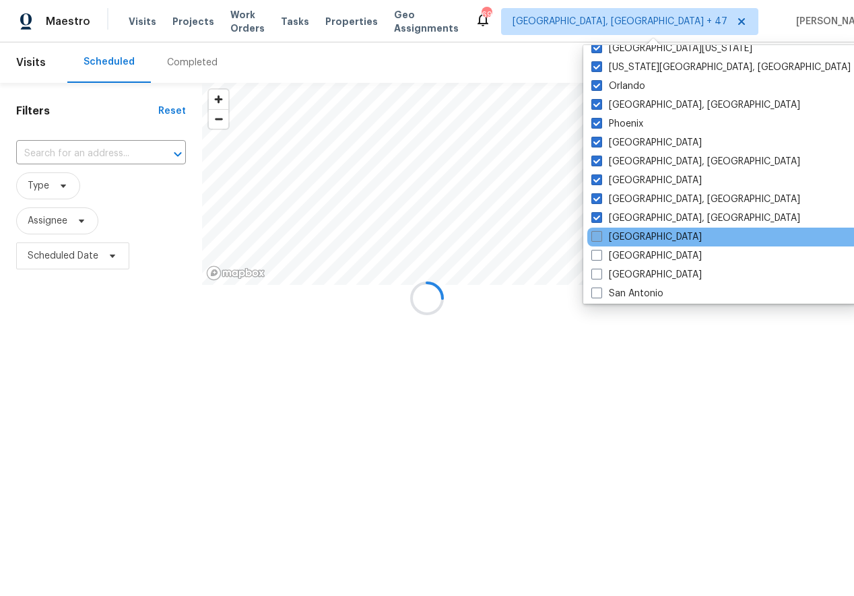
click at [596, 240] on span at bounding box center [597, 236] width 11 height 11
click at [596, 239] on input "Riverside" at bounding box center [596, 234] width 9 height 9
checkbox input "true"
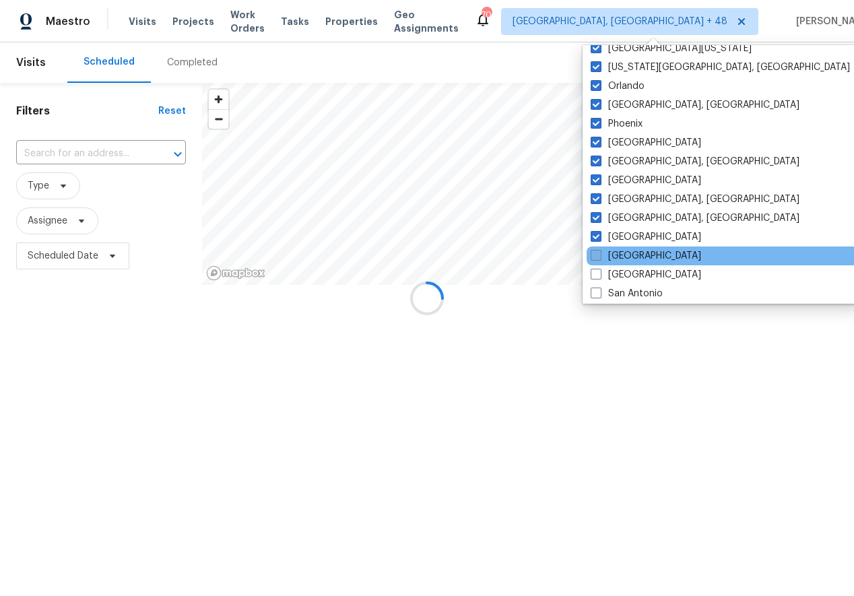
click at [596, 252] on span at bounding box center [596, 255] width 11 height 11
click at [596, 252] on input "Sacramento" at bounding box center [595, 253] width 9 height 9
checkbox input "true"
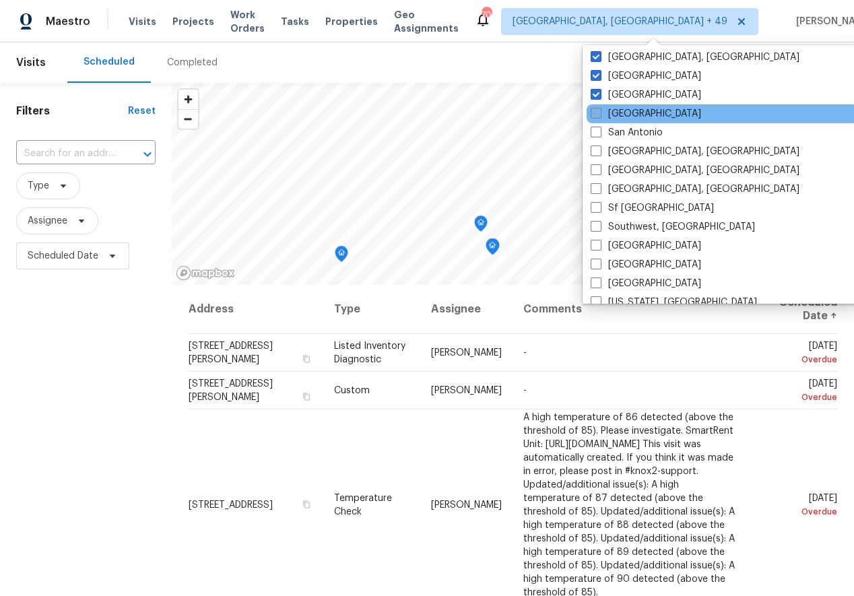
click at [594, 110] on span at bounding box center [596, 113] width 11 height 11
click at [594, 110] on input "Salt Lake City" at bounding box center [595, 111] width 9 height 9
checkbox input "true"
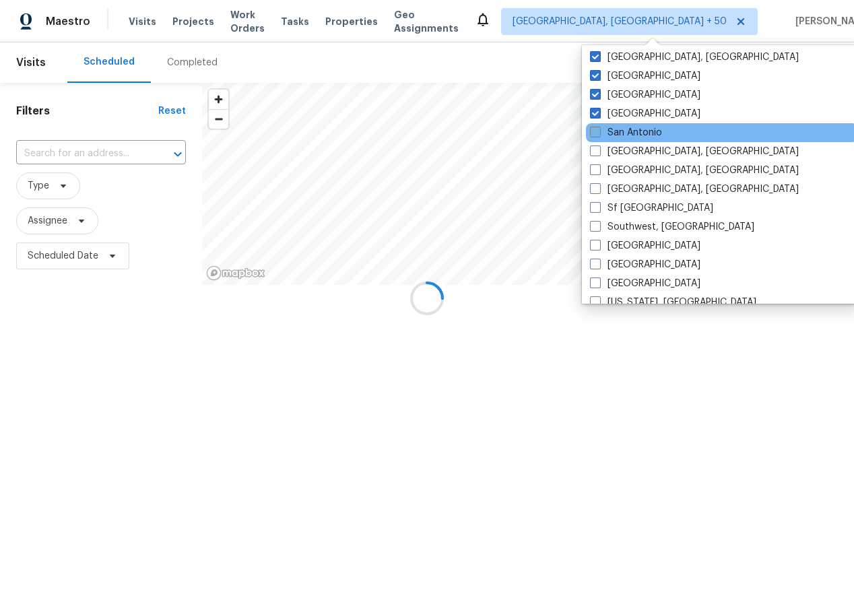
click at [594, 133] on span at bounding box center [595, 132] width 11 height 11
click at [594, 133] on input "San Antonio" at bounding box center [594, 130] width 9 height 9
checkbox input "true"
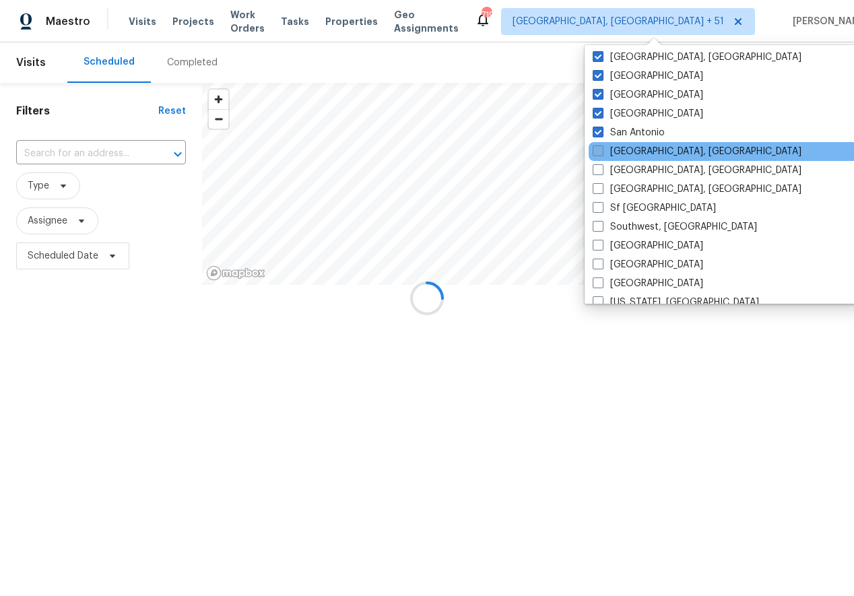
click at [594, 149] on span at bounding box center [598, 151] width 11 height 11
click at [594, 149] on input "San Diego, CA" at bounding box center [597, 149] width 9 height 9
checkbox input "true"
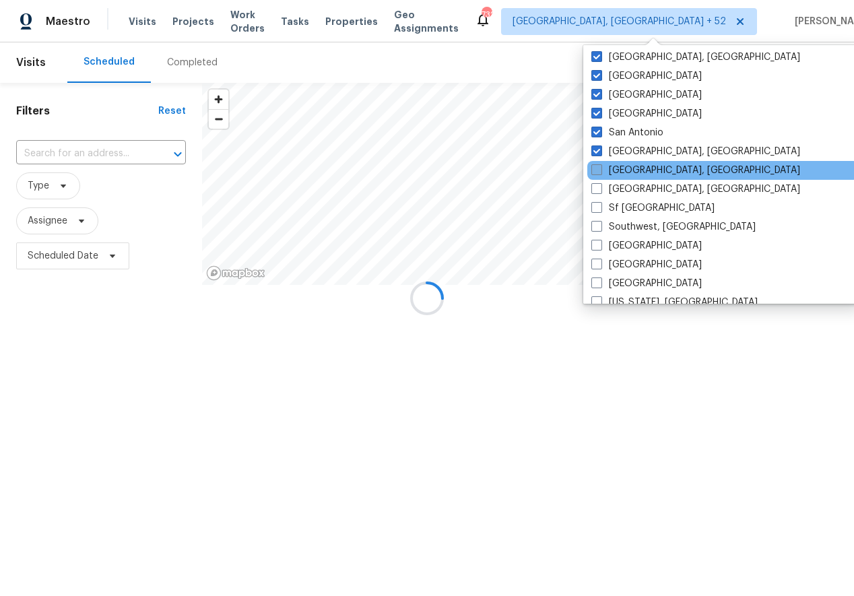
click at [596, 171] on span at bounding box center [597, 169] width 11 height 11
click at [596, 171] on input "Savannah, GA" at bounding box center [596, 168] width 9 height 9
checkbox input "true"
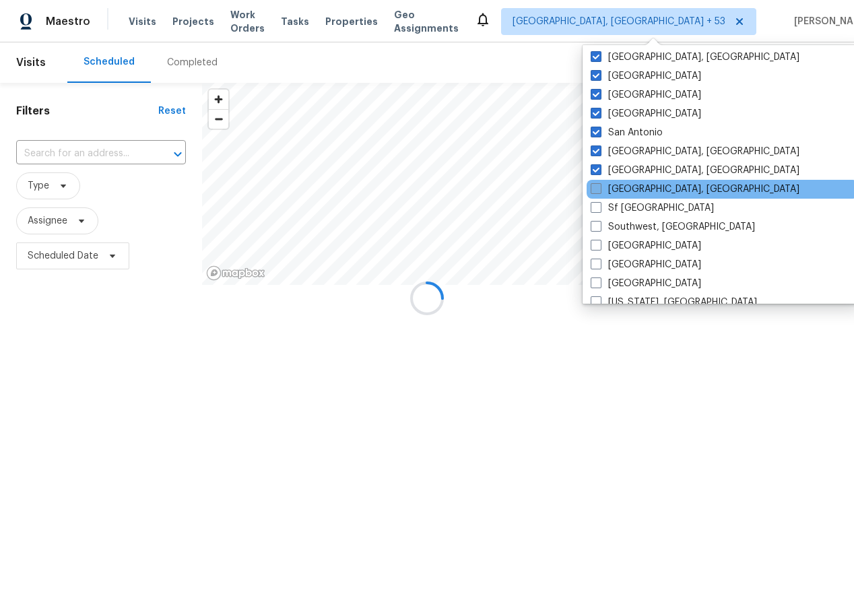
click at [596, 195] on label "Seattle, WA" at bounding box center [695, 189] width 209 height 13
click at [596, 191] on input "Seattle, WA" at bounding box center [595, 187] width 9 height 9
checkbox input "true"
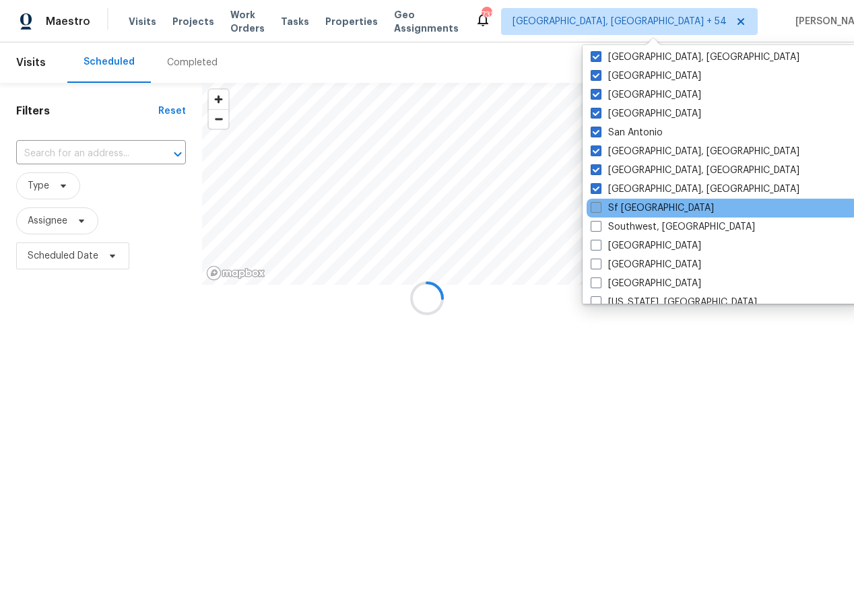
click at [597, 211] on span at bounding box center [596, 207] width 11 height 11
click at [597, 210] on input "Sf Bay Area" at bounding box center [595, 205] width 9 height 9
checkbox input "true"
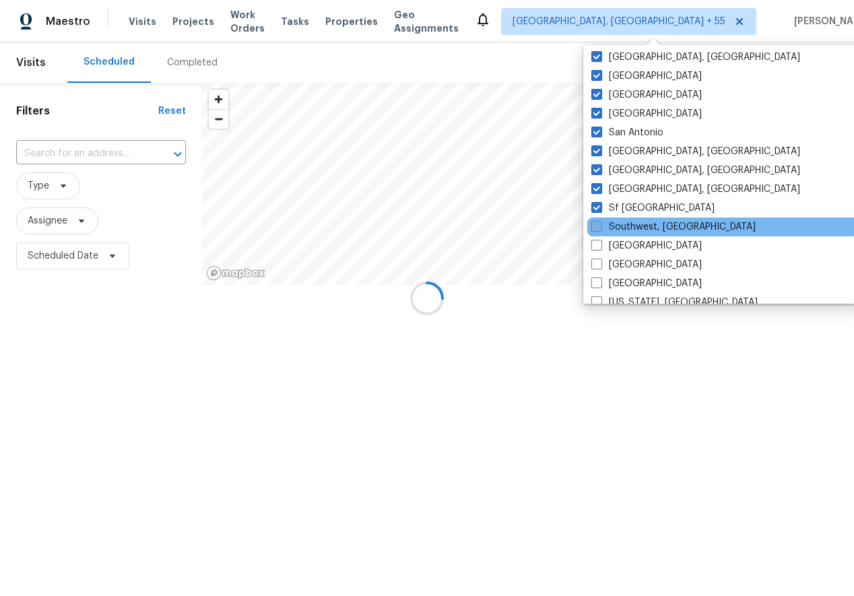
click at [597, 232] on label "Southwest, FL" at bounding box center [674, 226] width 164 height 13
click at [597, 229] on input "Southwest, FL" at bounding box center [596, 224] width 9 height 9
checkbox input "true"
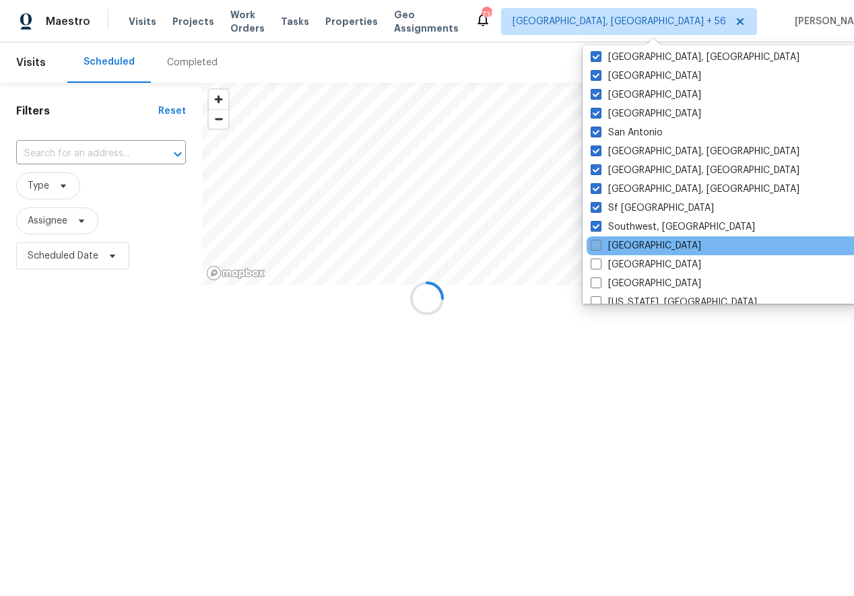
click at [597, 245] on span at bounding box center [596, 245] width 11 height 11
click at [597, 245] on input "St Louis" at bounding box center [595, 243] width 9 height 9
checkbox input "true"
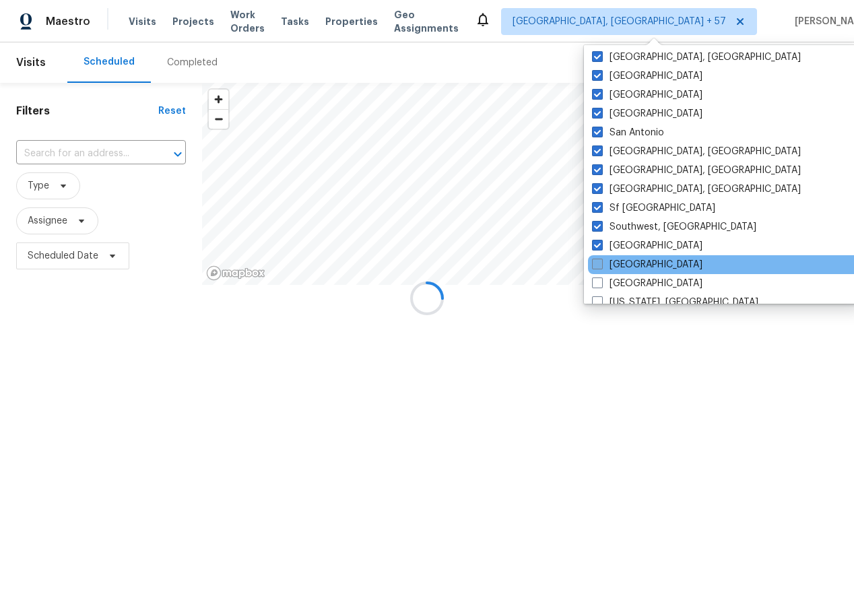
click at [597, 265] on span at bounding box center [597, 264] width 11 height 11
click at [597, 265] on input "Tampa" at bounding box center [596, 262] width 9 height 9
checkbox input "true"
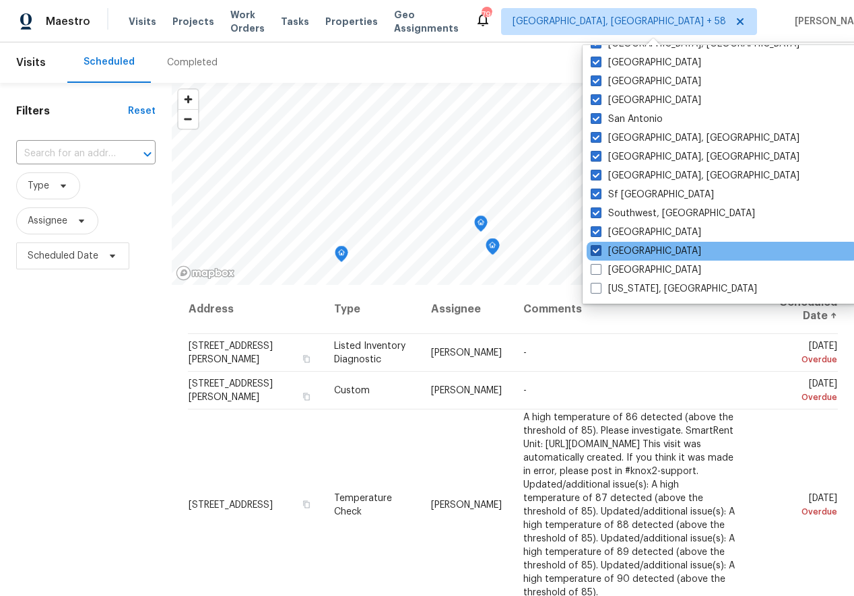
click at [597, 265] on span at bounding box center [596, 269] width 11 height 11
click at [597, 265] on input "Tucson" at bounding box center [595, 267] width 9 height 9
checkbox input "true"
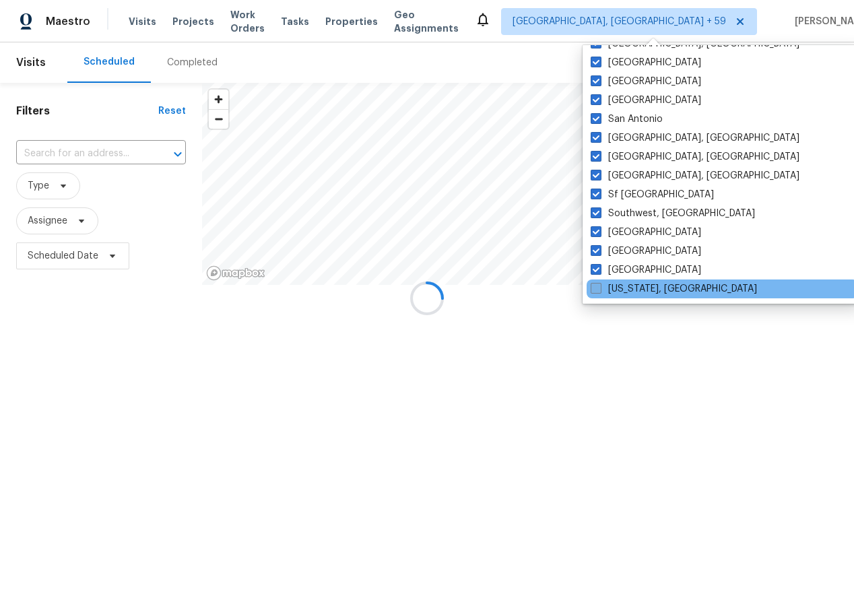
click at [597, 291] on span at bounding box center [596, 288] width 11 height 11
click at [597, 291] on input "Washington, DC" at bounding box center [595, 286] width 9 height 9
checkbox input "true"
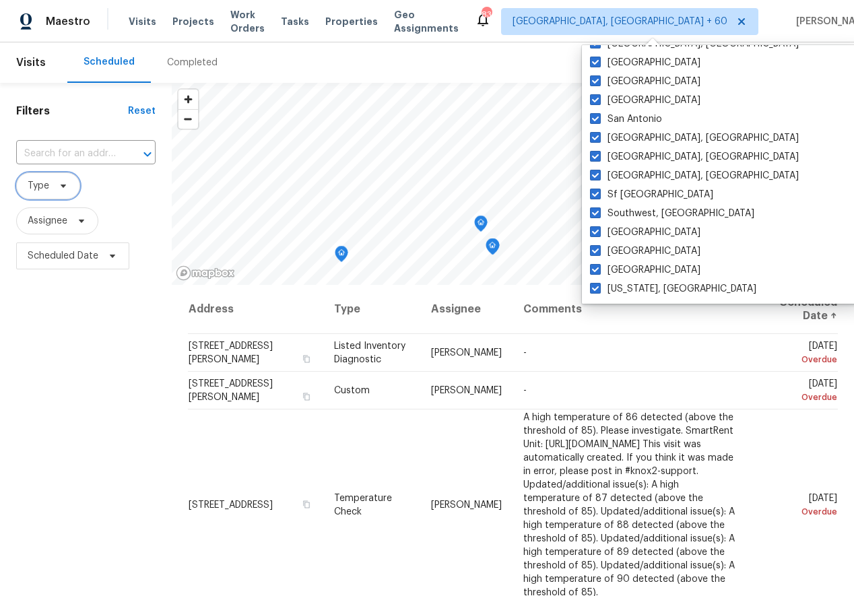
click at [63, 179] on span "Type" at bounding box center [48, 185] width 64 height 27
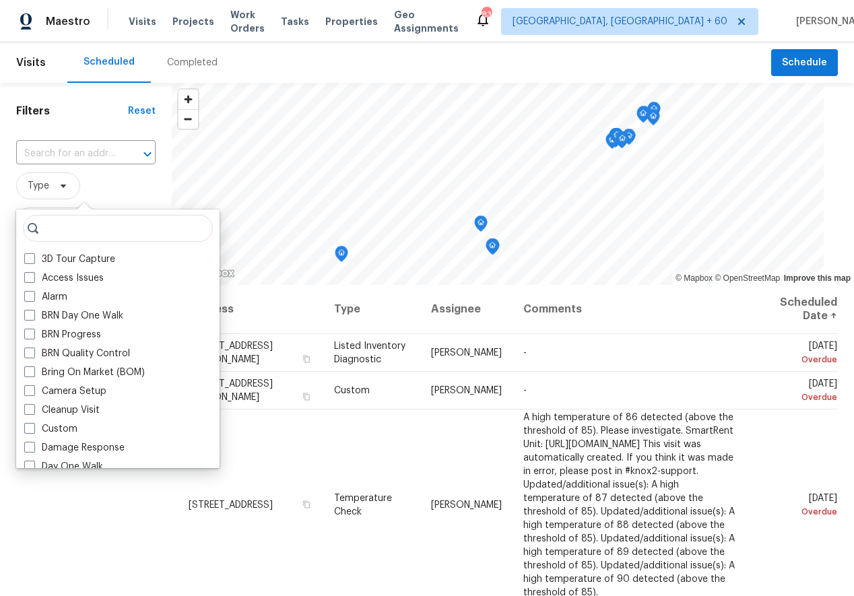
click at [101, 179] on span "Type" at bounding box center [85, 185] width 139 height 27
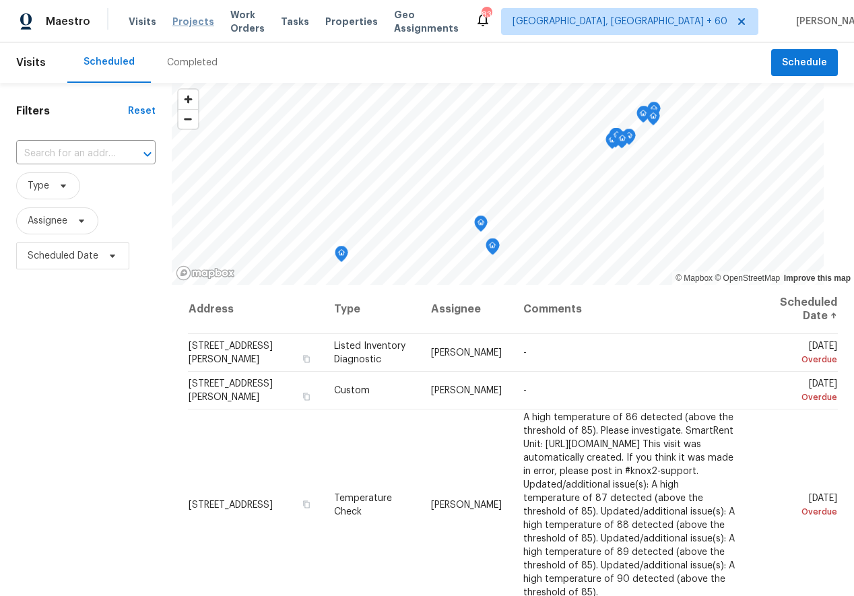
click at [185, 19] on span "Projects" at bounding box center [193, 21] width 42 height 13
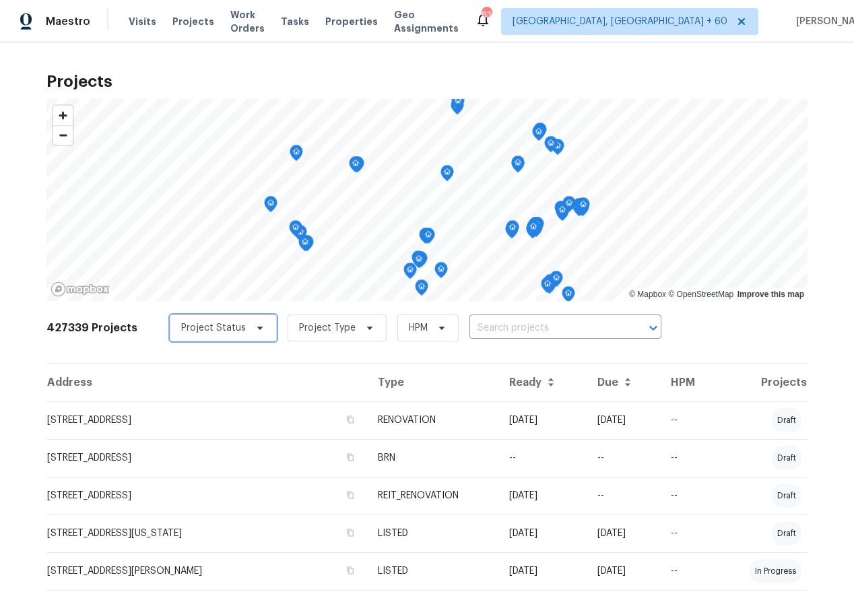
click at [255, 323] on icon at bounding box center [260, 328] width 11 height 11
click at [393, 387] on th "Type" at bounding box center [432, 383] width 131 height 38
click at [397, 385] on th "Type" at bounding box center [432, 383] width 131 height 38
click at [201, 330] on span "Project Status" at bounding box center [213, 327] width 65 height 13
click at [545, 344] on div "427339 Projects Project Status Project Type HPM ​" at bounding box center [426, 336] width 761 height 54
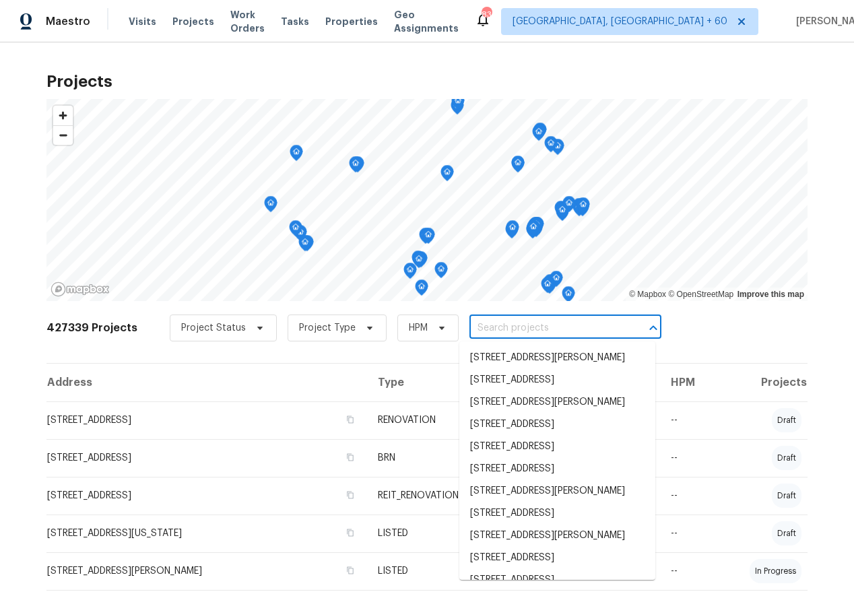
click at [545, 334] on input "text" at bounding box center [547, 328] width 154 height 21
click at [428, 348] on div "427339 Projects Project Status Project Type HPM ​" at bounding box center [426, 336] width 761 height 54
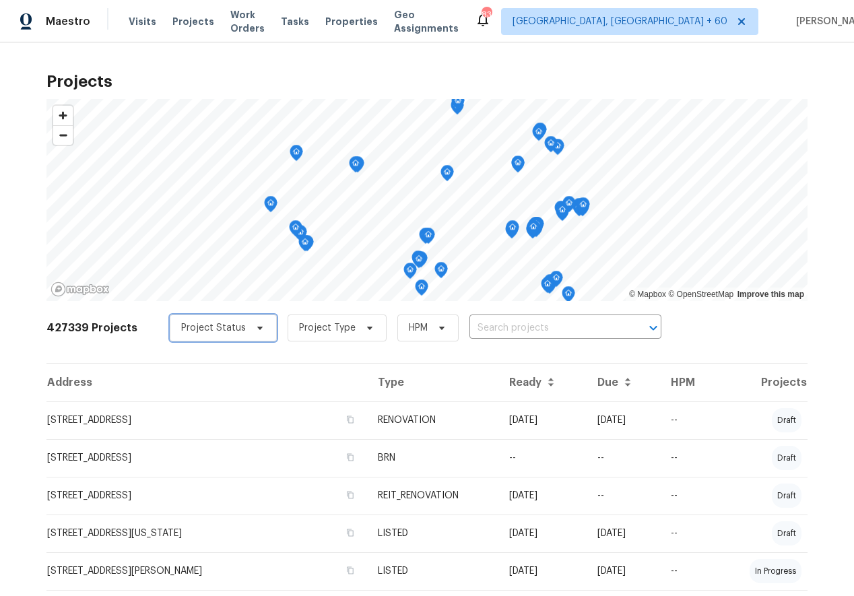
click at [198, 322] on span "Project Status" at bounding box center [213, 327] width 65 height 13
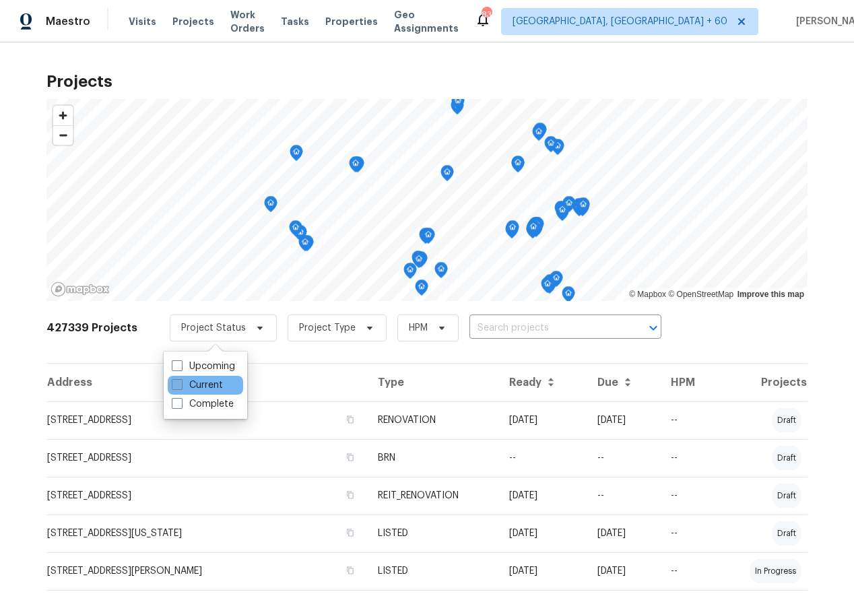
click at [173, 379] on span at bounding box center [177, 384] width 11 height 11
click at [173, 379] on input "Current" at bounding box center [176, 383] width 9 height 9
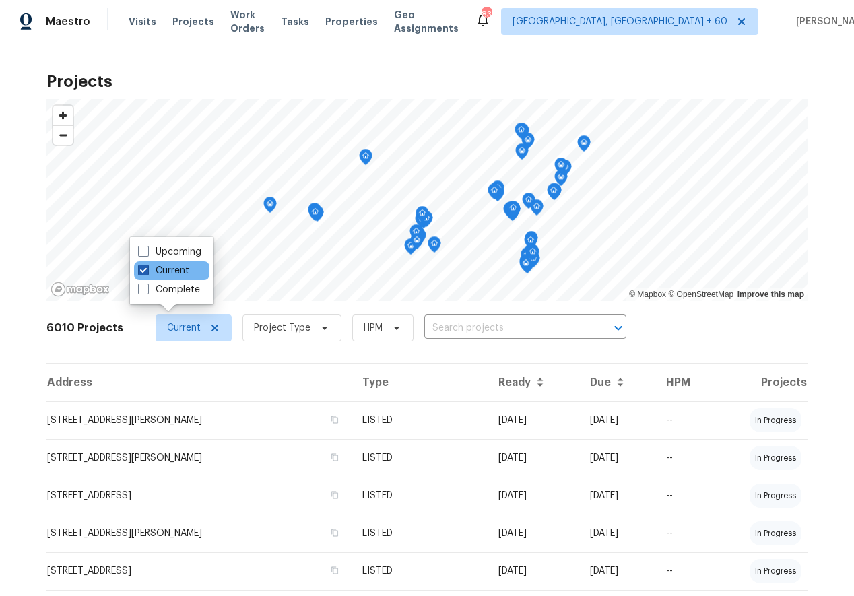
click at [146, 268] on span at bounding box center [143, 270] width 11 height 11
click at [146, 268] on input "Current" at bounding box center [142, 268] width 9 height 9
checkbox input "false"
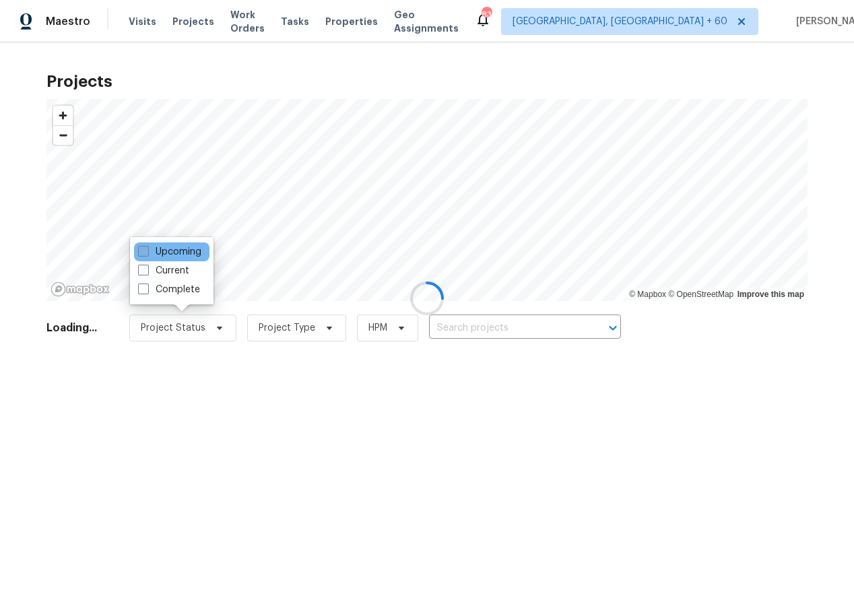
click at [142, 247] on span at bounding box center [143, 251] width 11 height 11
click at [142, 247] on input "Upcoming" at bounding box center [142, 249] width 9 height 9
checkbox input "true"
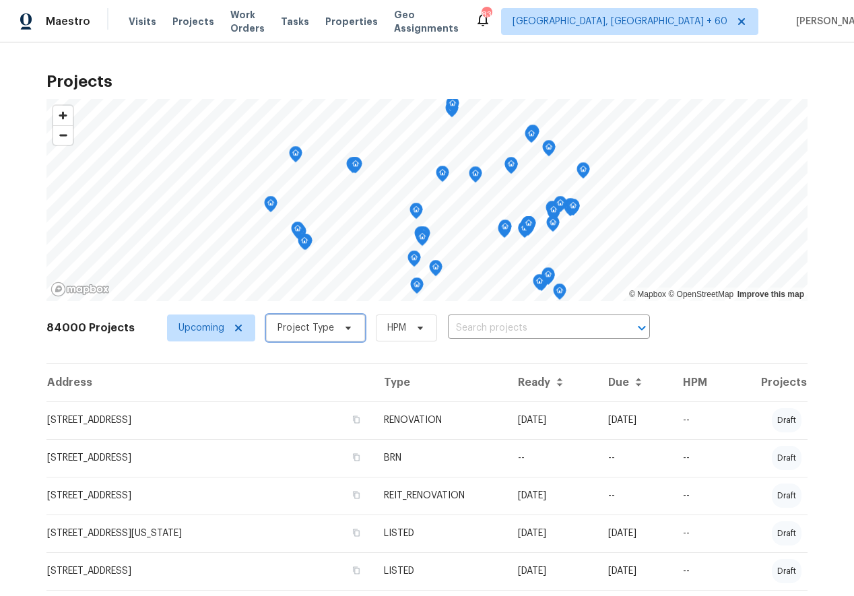
click at [310, 326] on span "Project Type" at bounding box center [306, 327] width 57 height 13
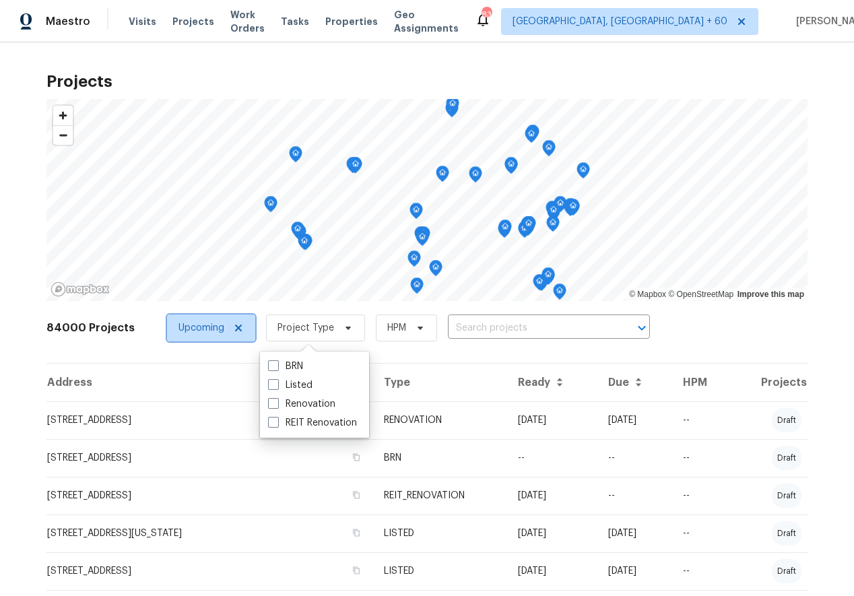
click at [235, 321] on span "Upcoming" at bounding box center [211, 328] width 88 height 27
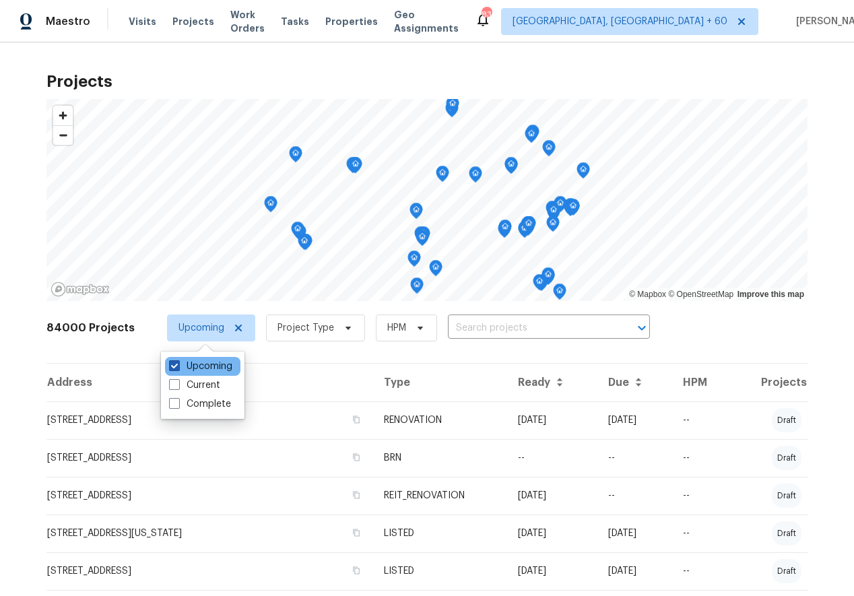
click at [172, 364] on span at bounding box center [174, 365] width 11 height 11
click at [172, 364] on input "Upcoming" at bounding box center [173, 364] width 9 height 9
checkbox input "false"
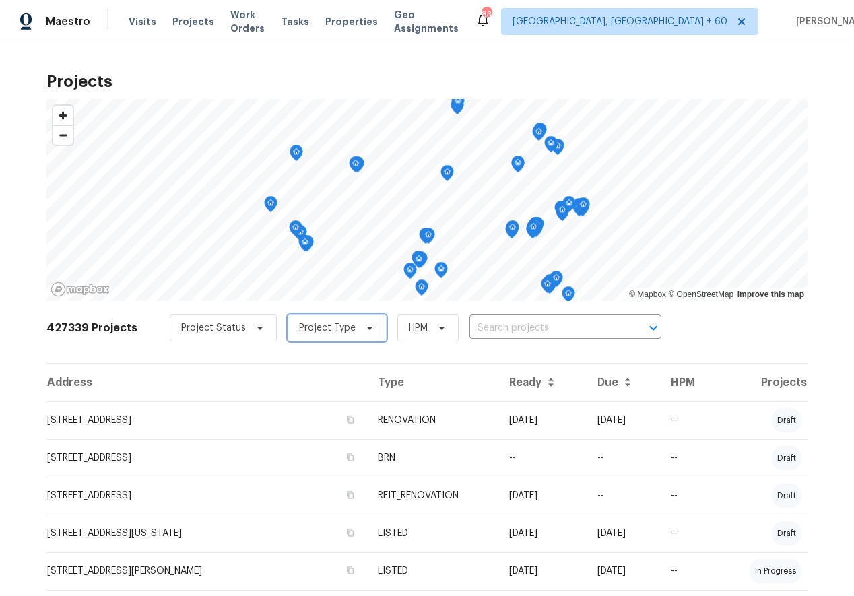
click at [299, 332] on span "Project Type" at bounding box center [327, 327] width 57 height 13
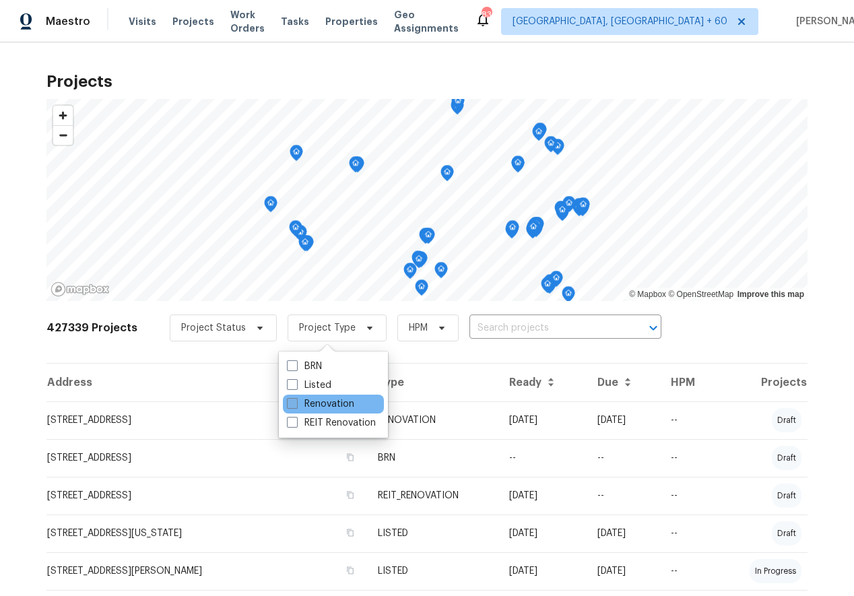
click at [287, 402] on span at bounding box center [292, 403] width 11 height 11
click at [287, 402] on input "Renovation" at bounding box center [291, 401] width 9 height 9
checkbox input "true"
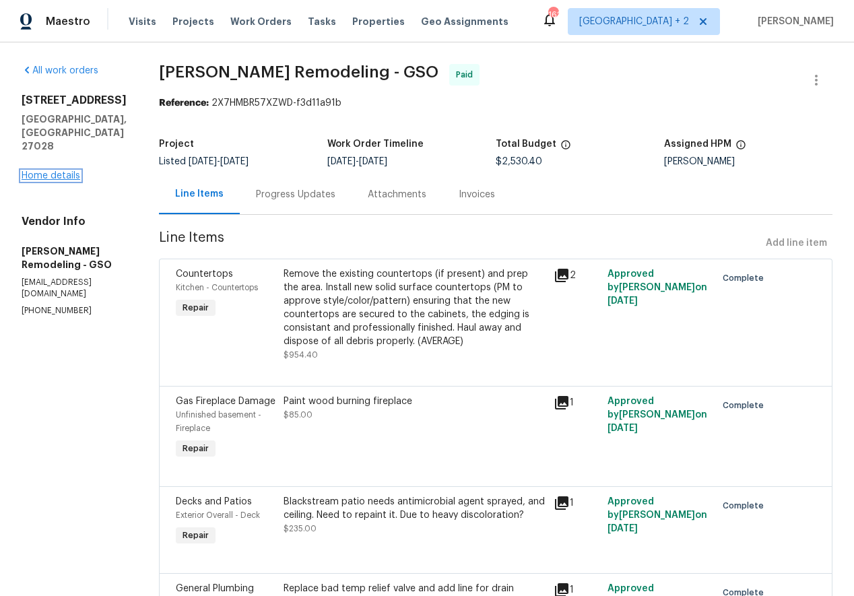
click at [36, 171] on link "Home details" at bounding box center [51, 175] width 59 height 9
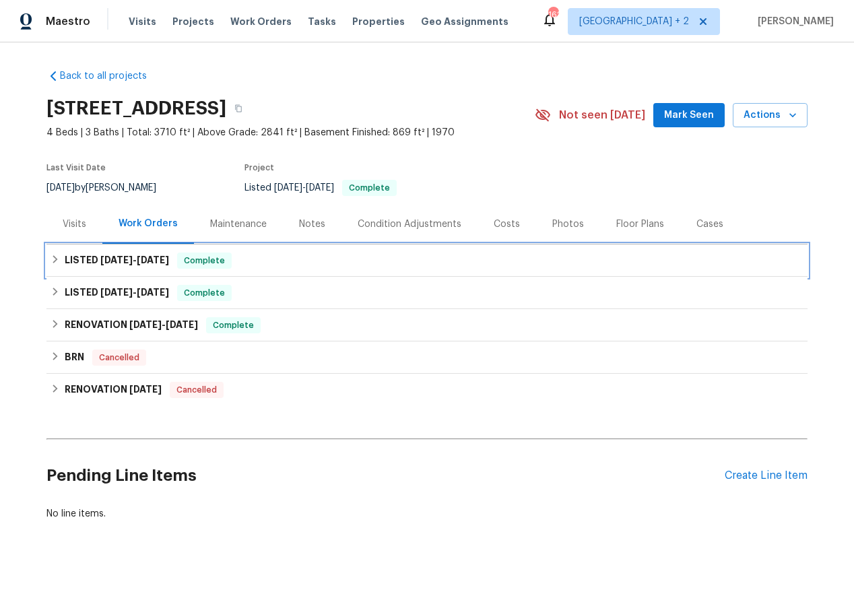
click at [51, 258] on icon at bounding box center [55, 259] width 9 height 9
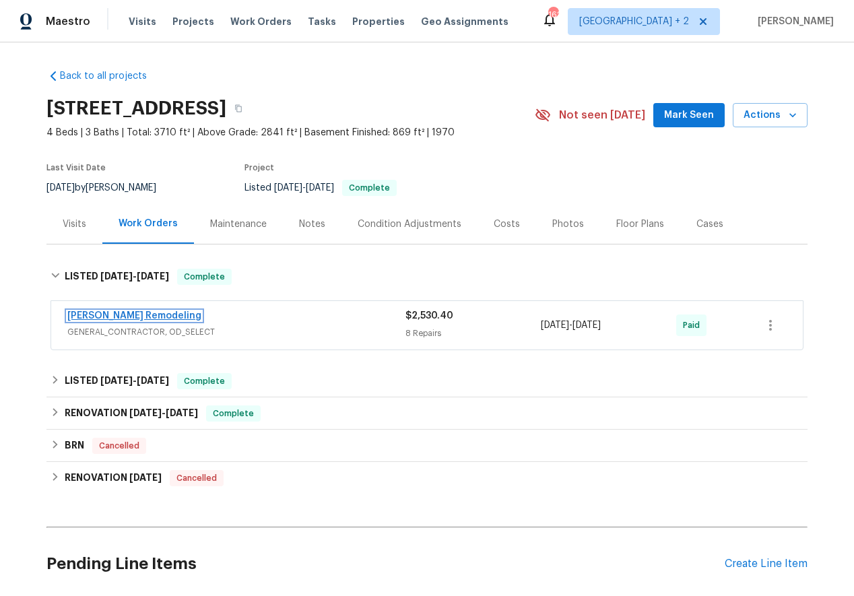
click at [125, 317] on link "Pino Remodeling" at bounding box center [134, 315] width 134 height 9
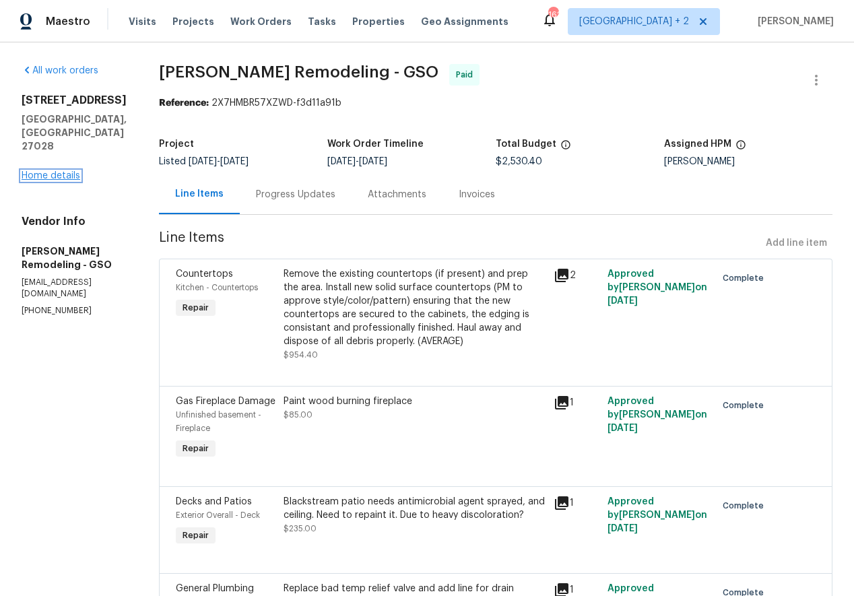
click at [43, 171] on link "Home details" at bounding box center [51, 175] width 59 height 9
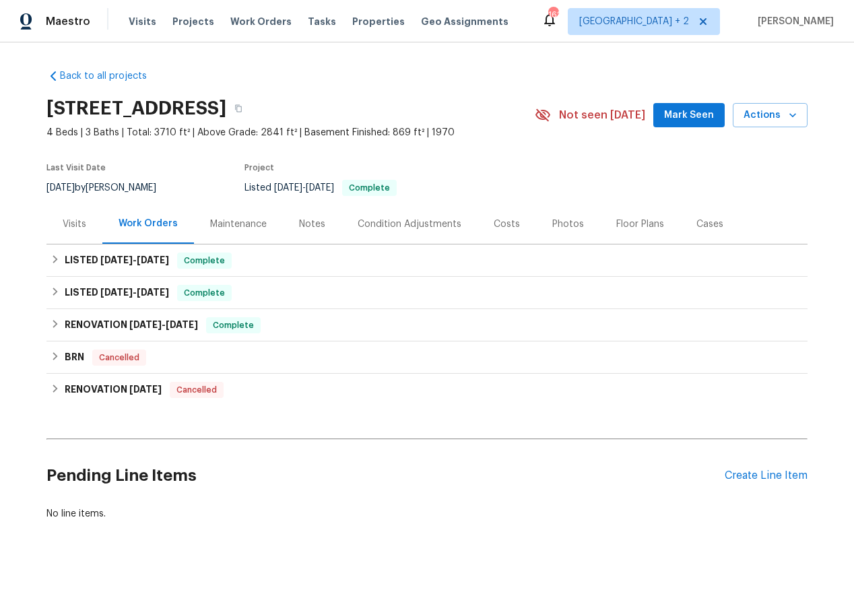
click at [60, 221] on div "Visits" at bounding box center [74, 224] width 56 height 40
